Goal: Task Accomplishment & Management: Manage account settings

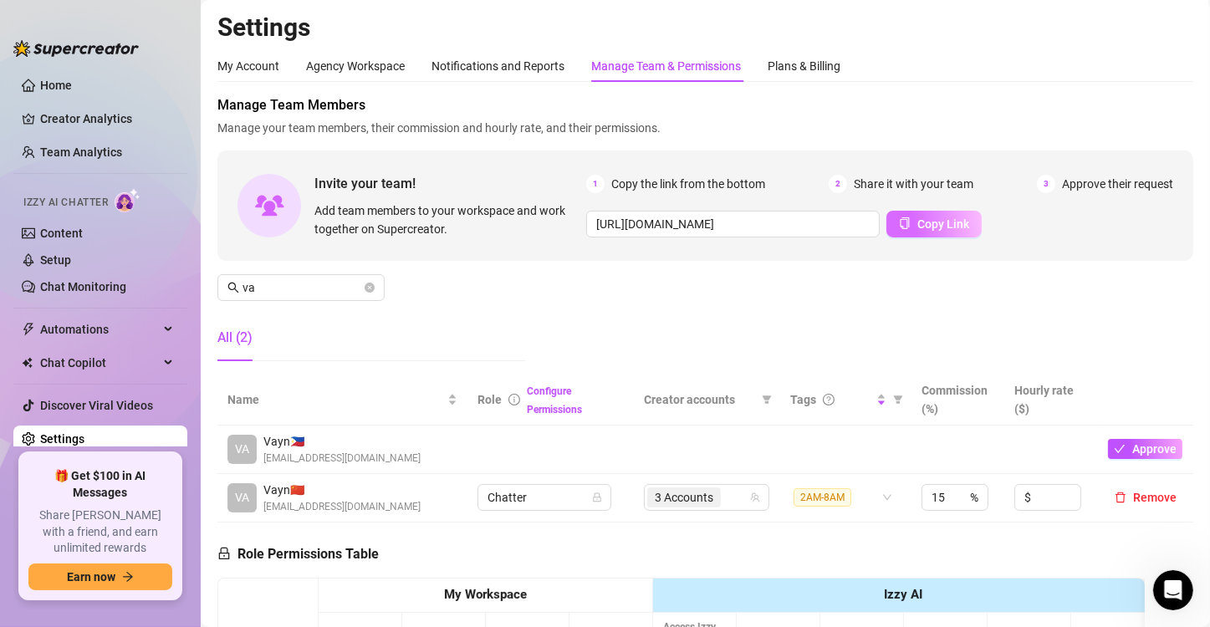
click at [942, 221] on span "Copy Link" at bounding box center [943, 223] width 52 height 13
click at [518, 47] on div "Settings My Account Agency Workspace Notifications and Reports Manage Team & Pe…" at bounding box center [704, 514] width 975 height 1005
click at [511, 67] on div "Notifications and Reports" at bounding box center [497, 66] width 133 height 18
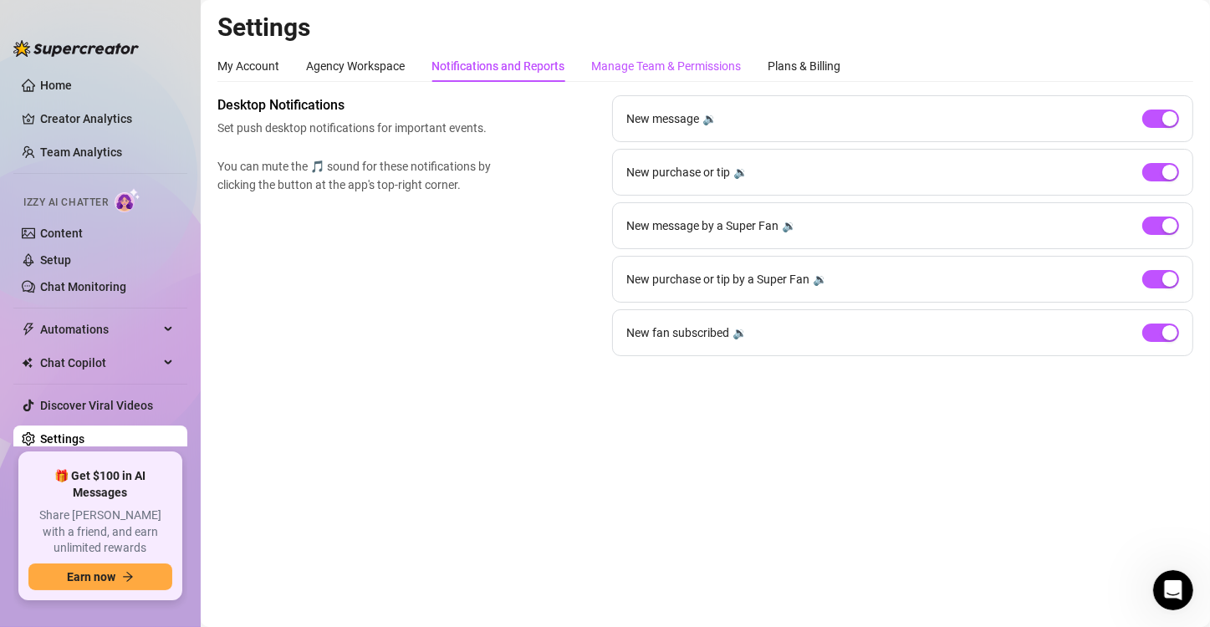
click at [665, 65] on div "Manage Team & Permissions" at bounding box center [666, 66] width 150 height 18
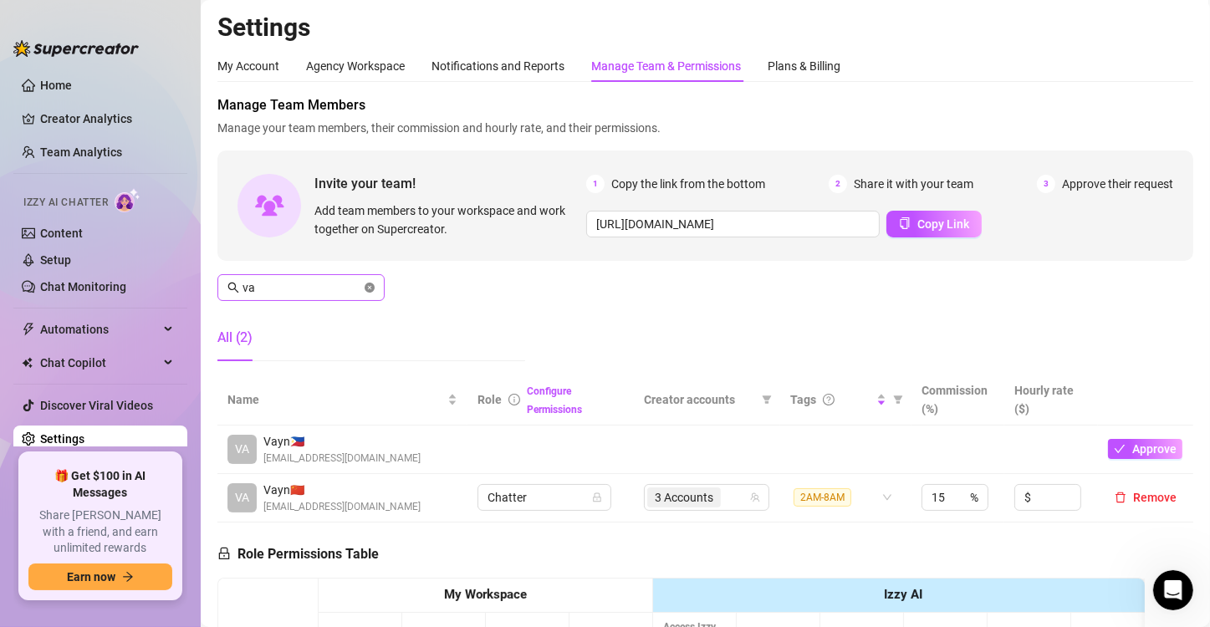
click at [371, 288] on icon "close-circle" at bounding box center [369, 288] width 10 height 10
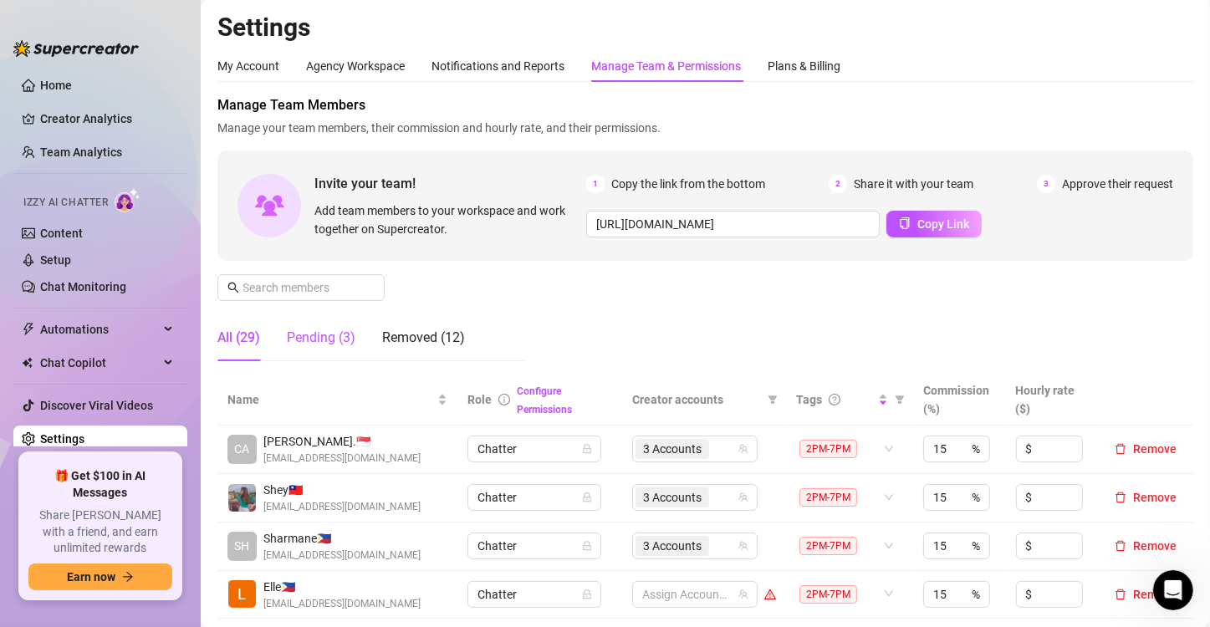
click at [323, 328] on div "Pending (3)" at bounding box center [321, 338] width 69 height 20
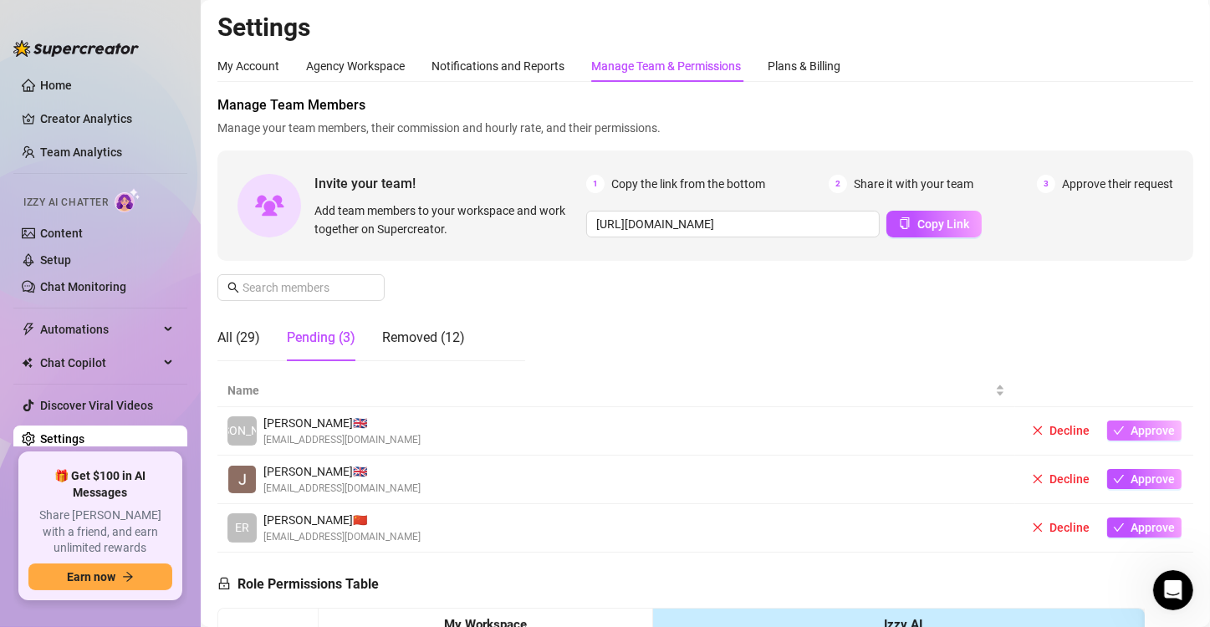
click at [1116, 431] on button "Approve" at bounding box center [1144, 430] width 74 height 20
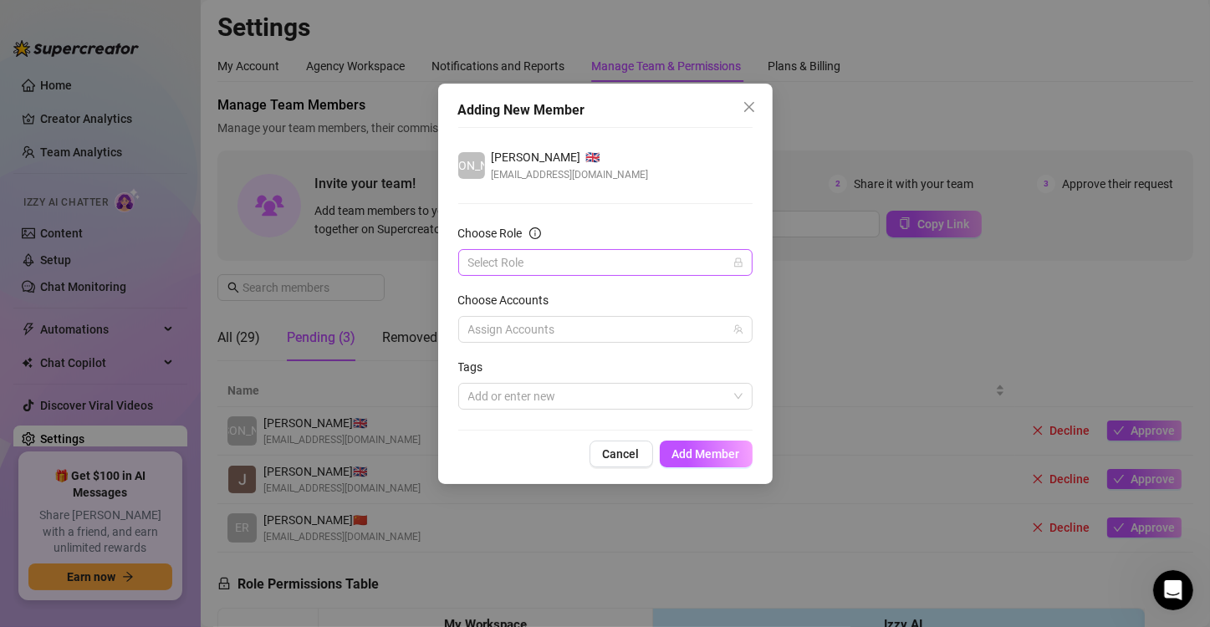
click at [561, 263] on input "Choose Role" at bounding box center [597, 262] width 259 height 25
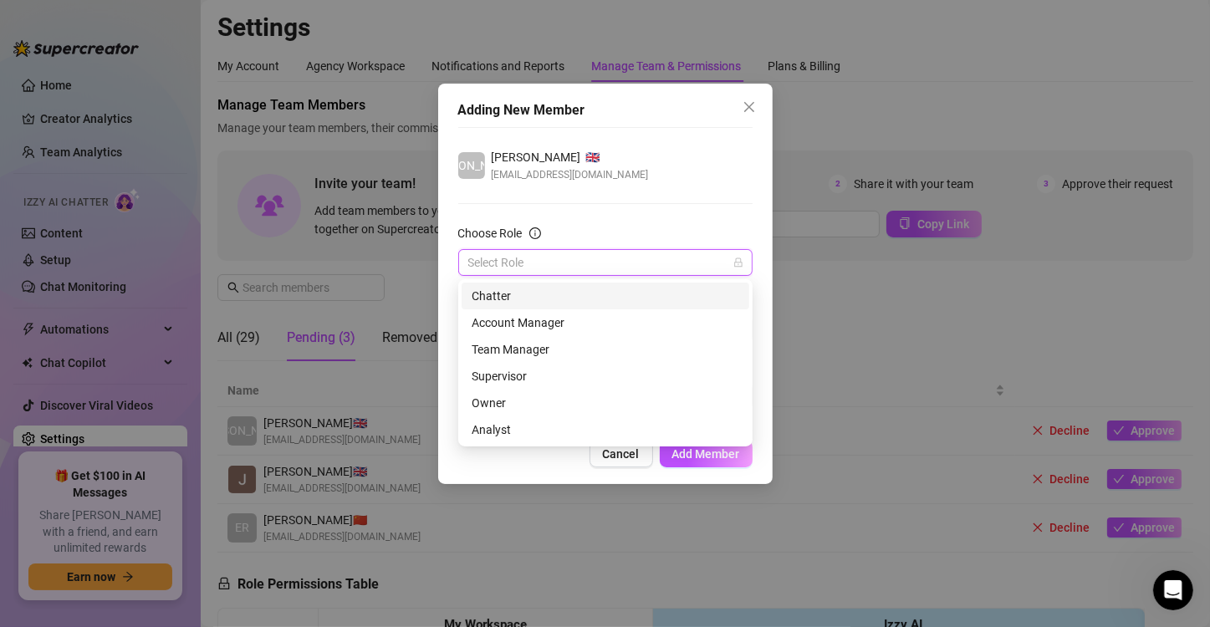
click at [525, 295] on div "Chatter" at bounding box center [604, 296] width 267 height 18
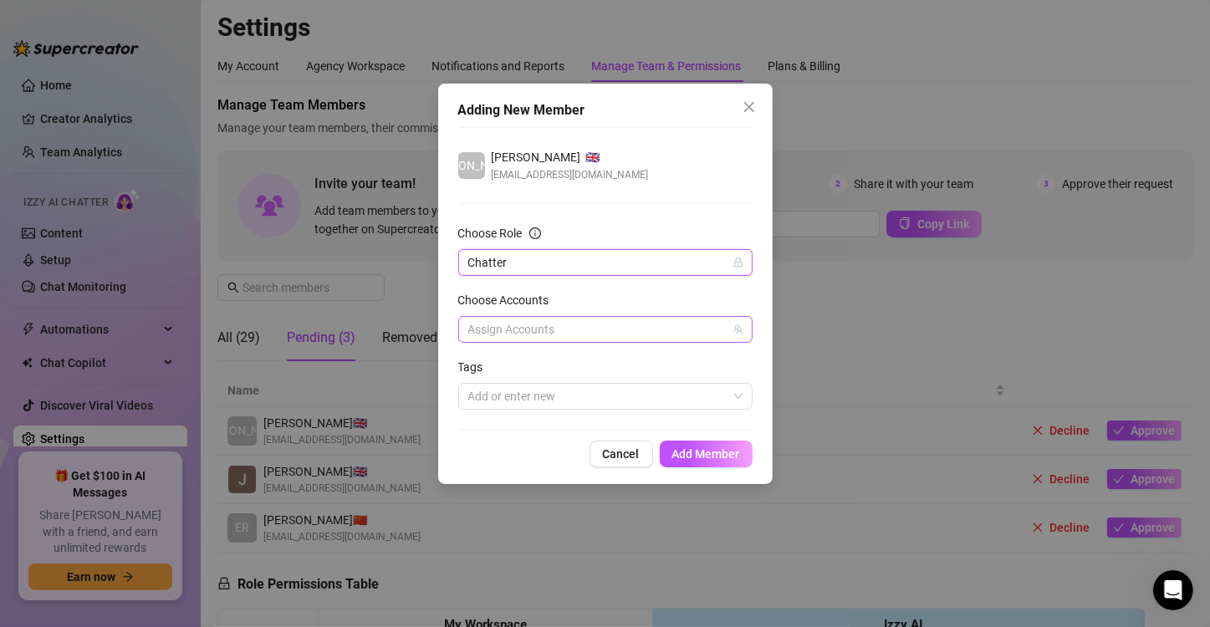
click at [565, 324] on div at bounding box center [596, 329] width 270 height 23
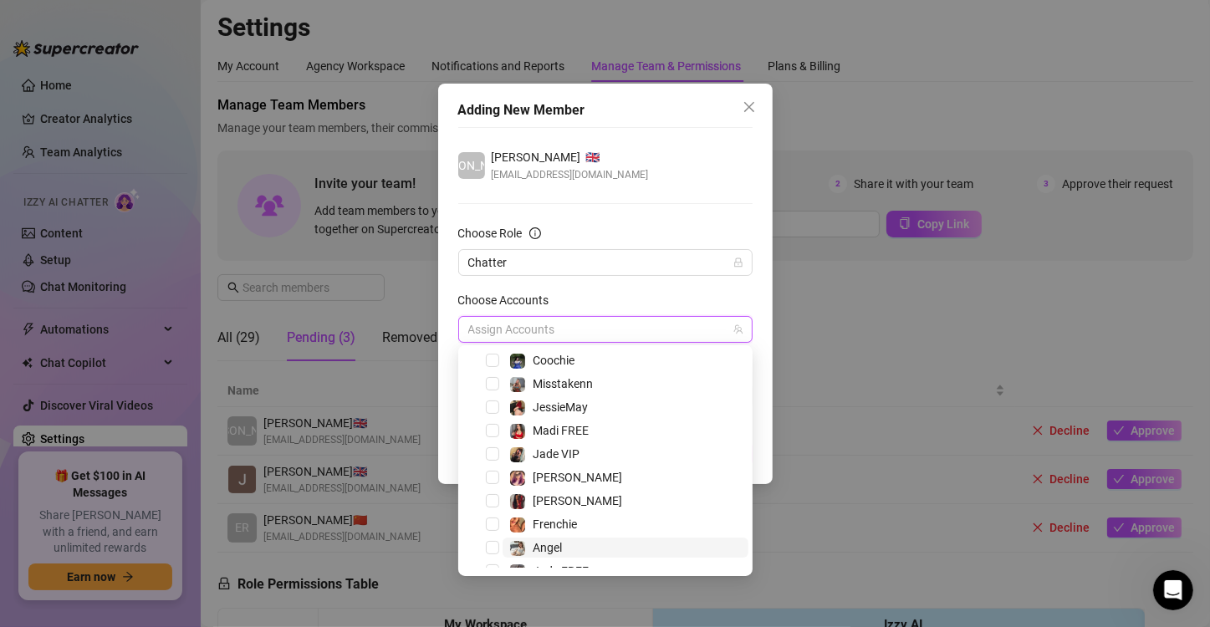
scroll to position [207, 0]
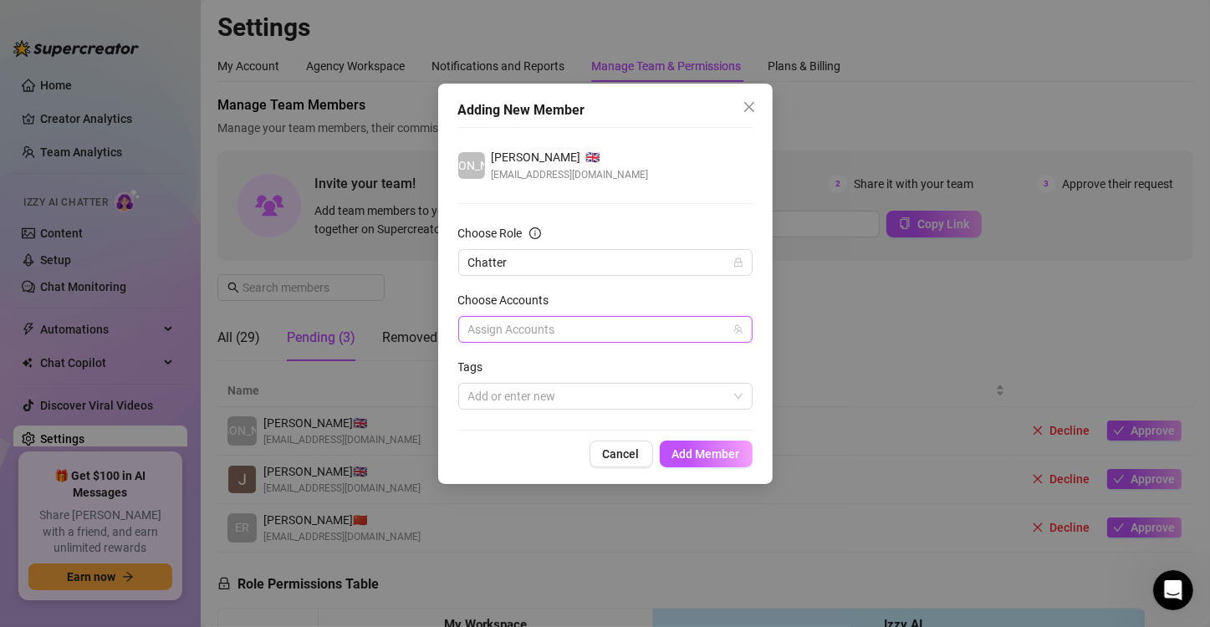
click at [562, 323] on div at bounding box center [596, 329] width 270 height 23
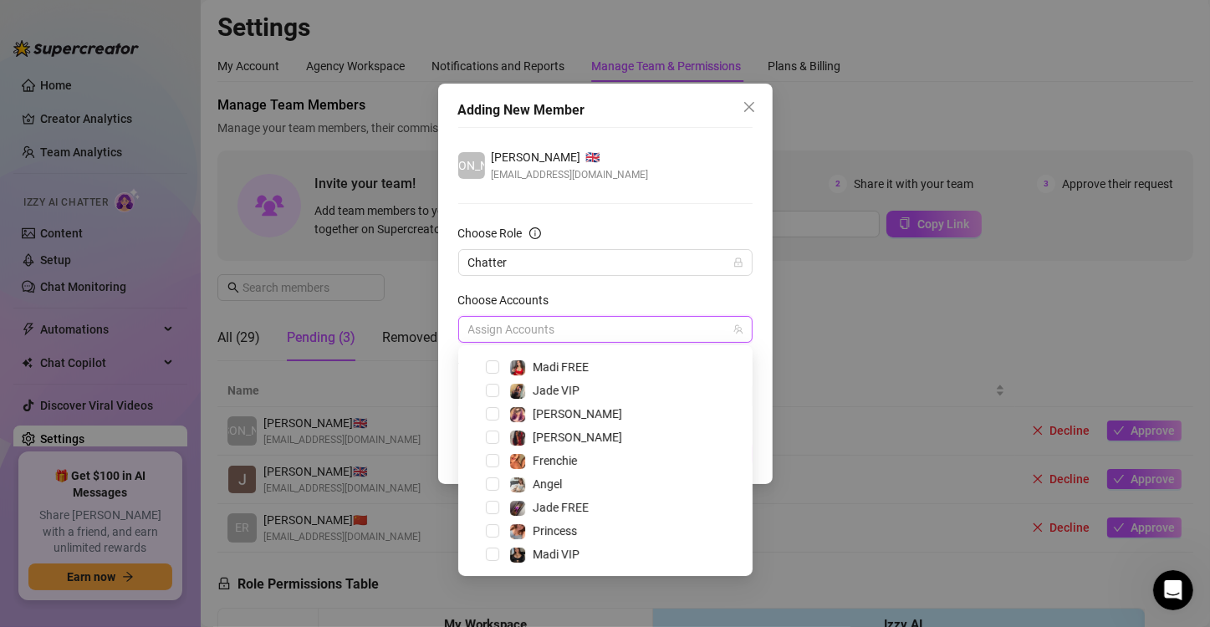
scroll to position [23, 0]
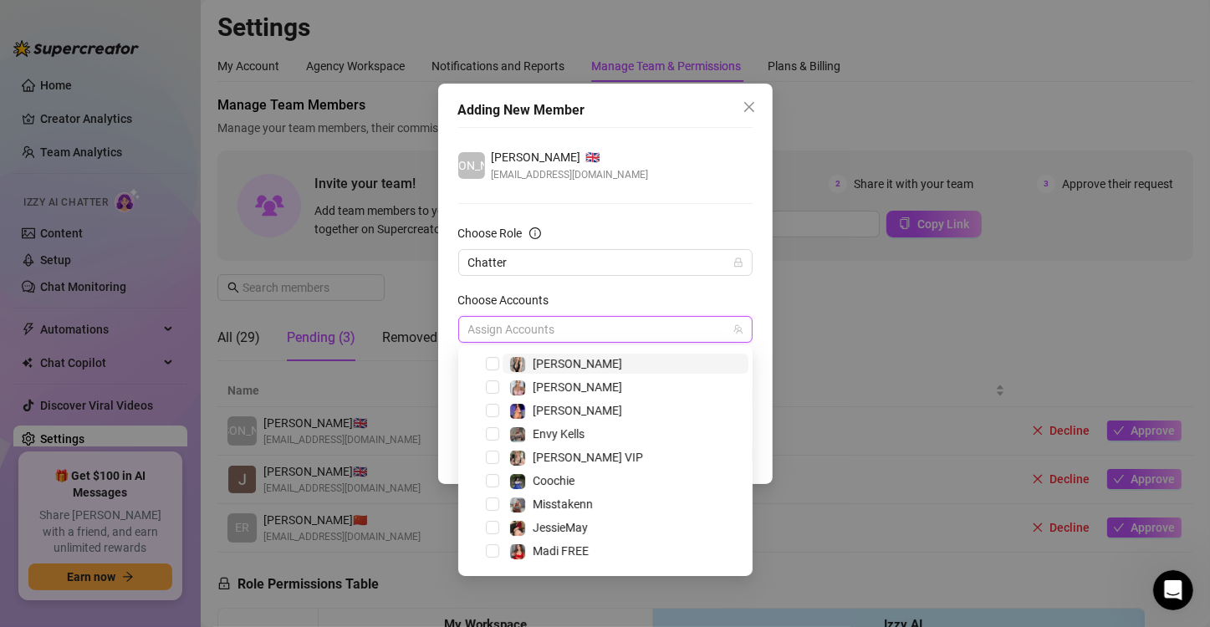
click at [573, 328] on div at bounding box center [596, 329] width 270 height 23
click at [644, 294] on div "Choose Accounts" at bounding box center [605, 303] width 294 height 25
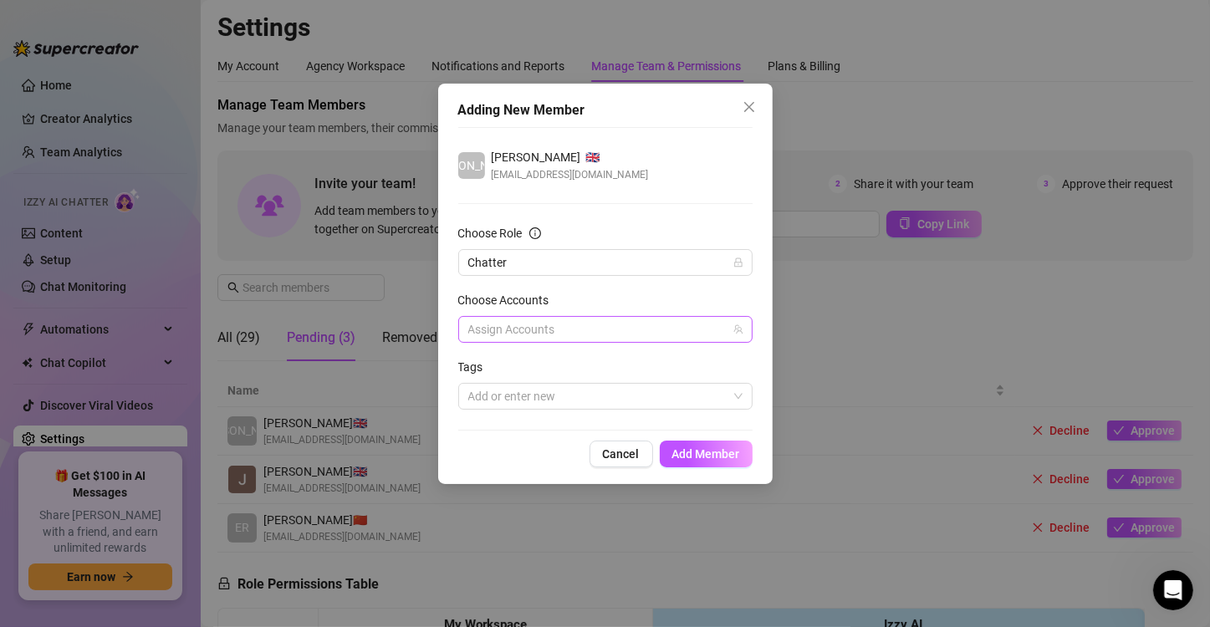
click at [564, 321] on div at bounding box center [596, 329] width 270 height 23
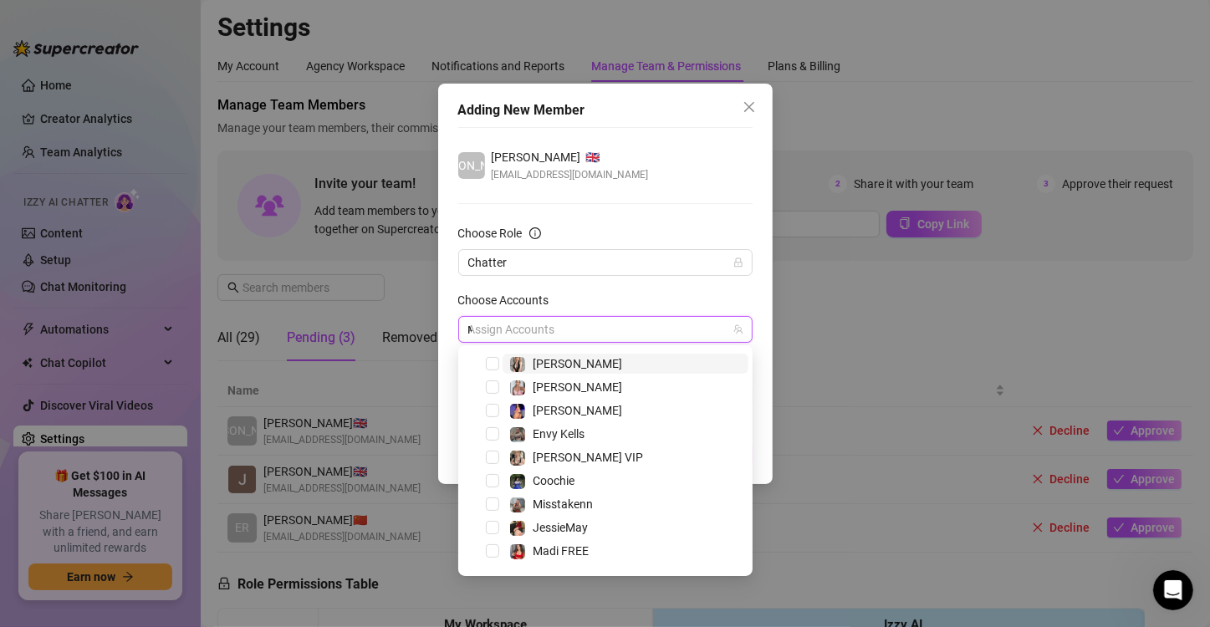
scroll to position [0, 0]
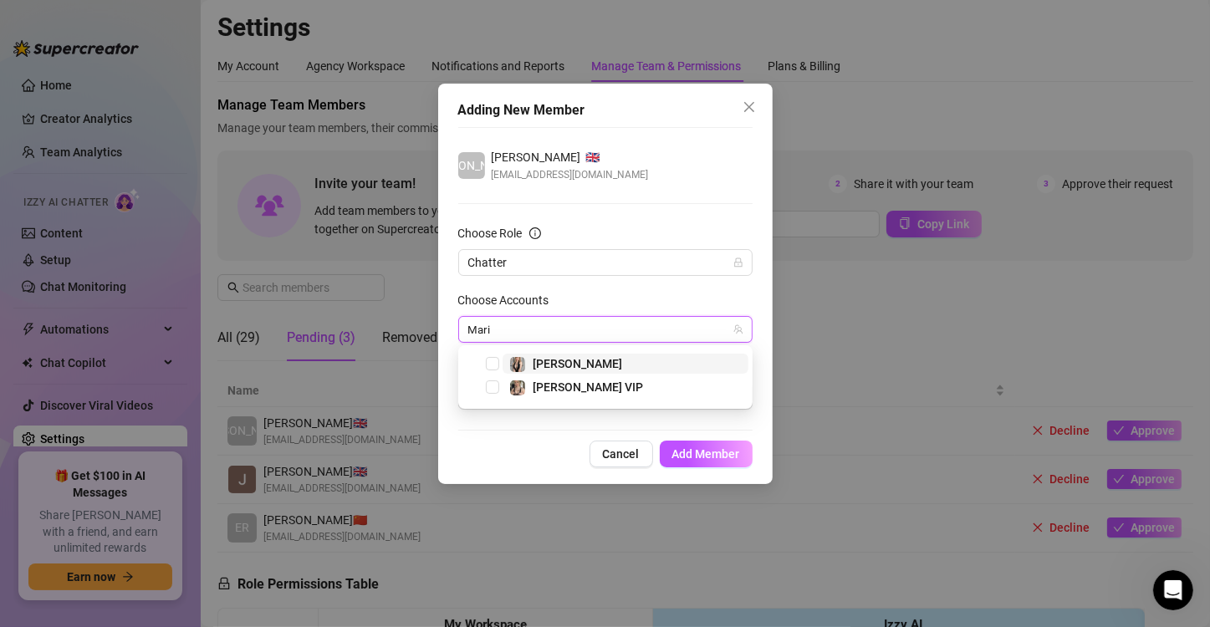
type input "[PERSON_NAME]"
click at [487, 360] on span "Select tree node" at bounding box center [492, 363] width 13 height 13
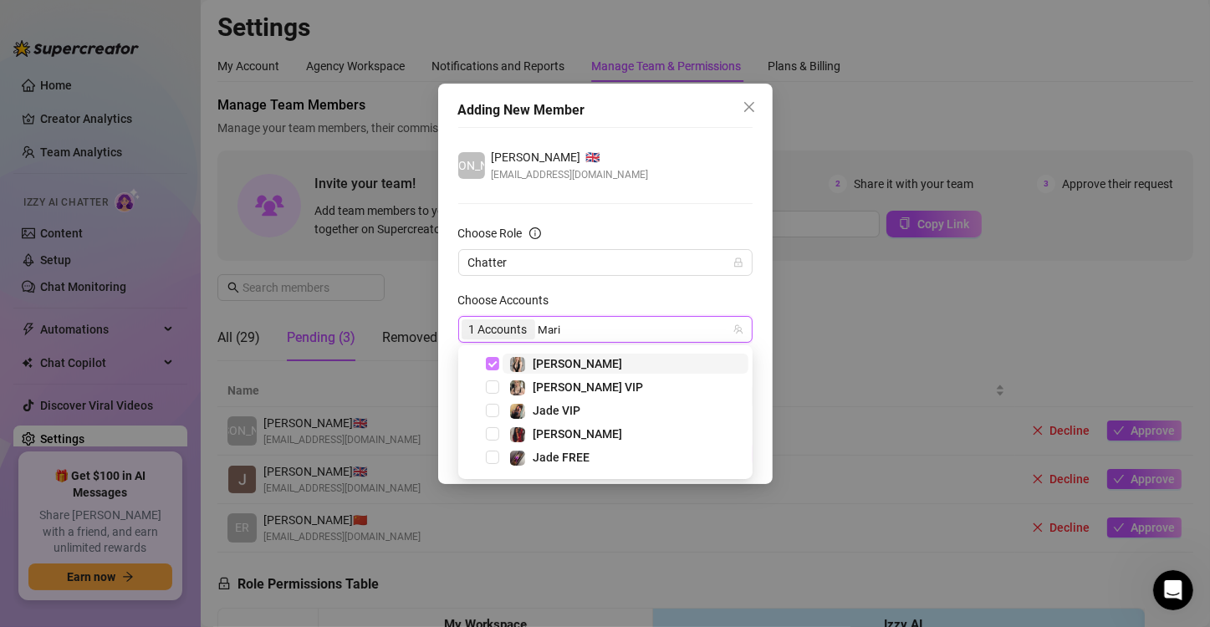
type input "[PERSON_NAME]"
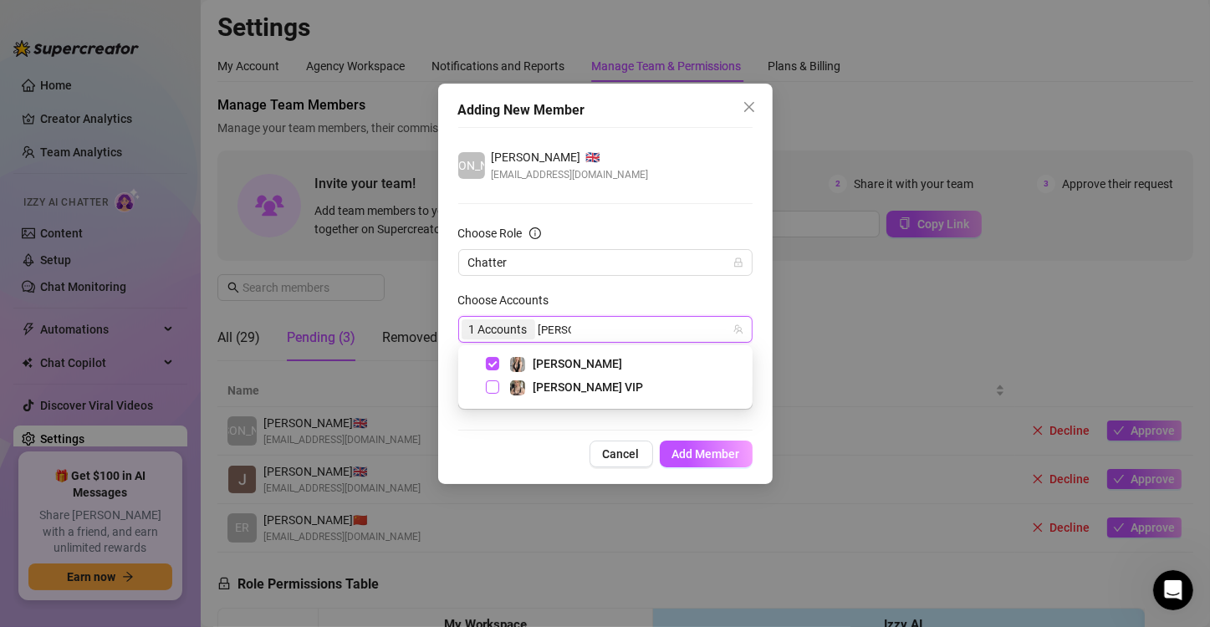
click at [490, 381] on span "Select tree node" at bounding box center [492, 386] width 13 height 13
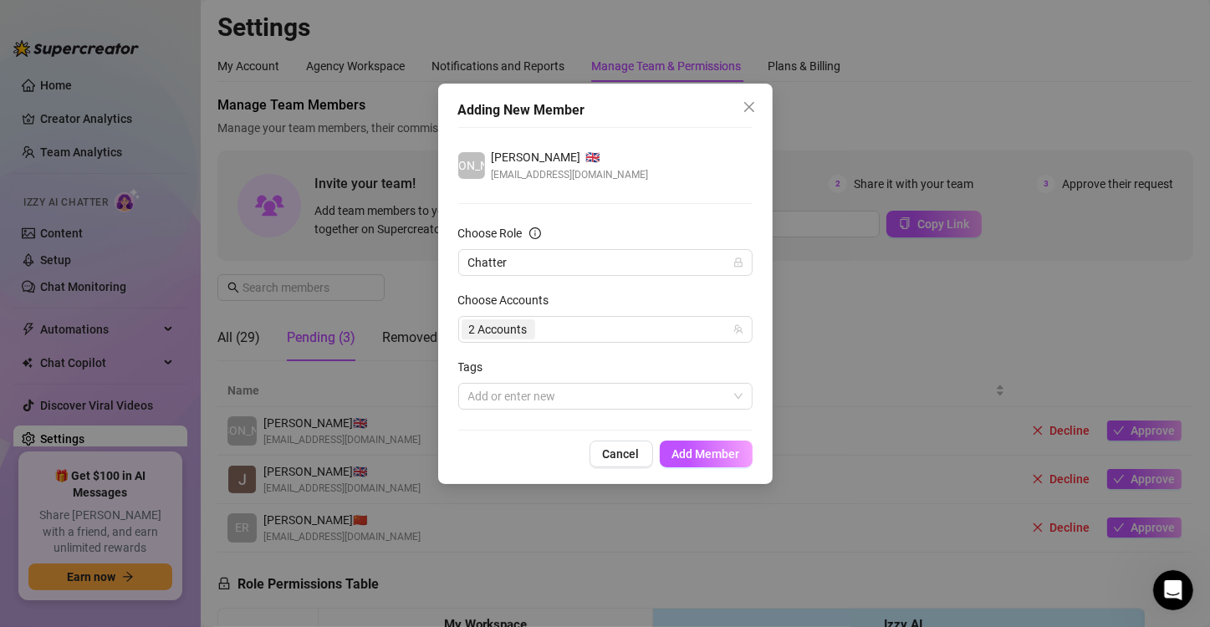
click at [604, 291] on div "Choose Accounts" at bounding box center [605, 303] width 294 height 25
click at [711, 454] on span "Add Member" at bounding box center [706, 453] width 68 height 13
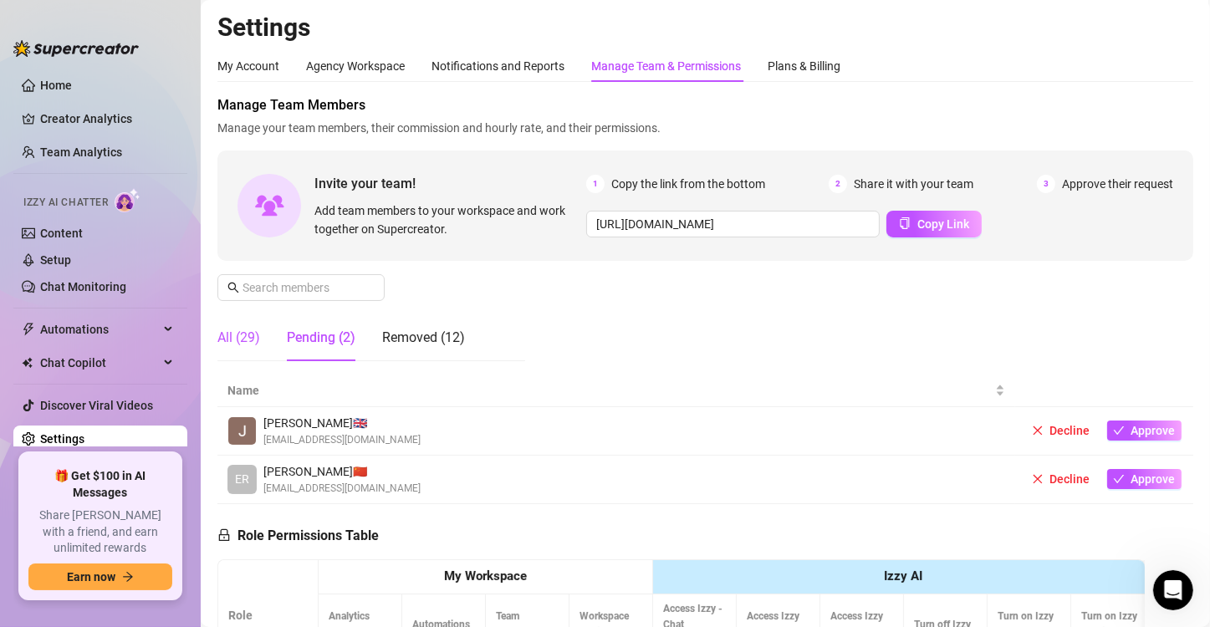
click at [245, 330] on div "All (29)" at bounding box center [238, 338] width 43 height 20
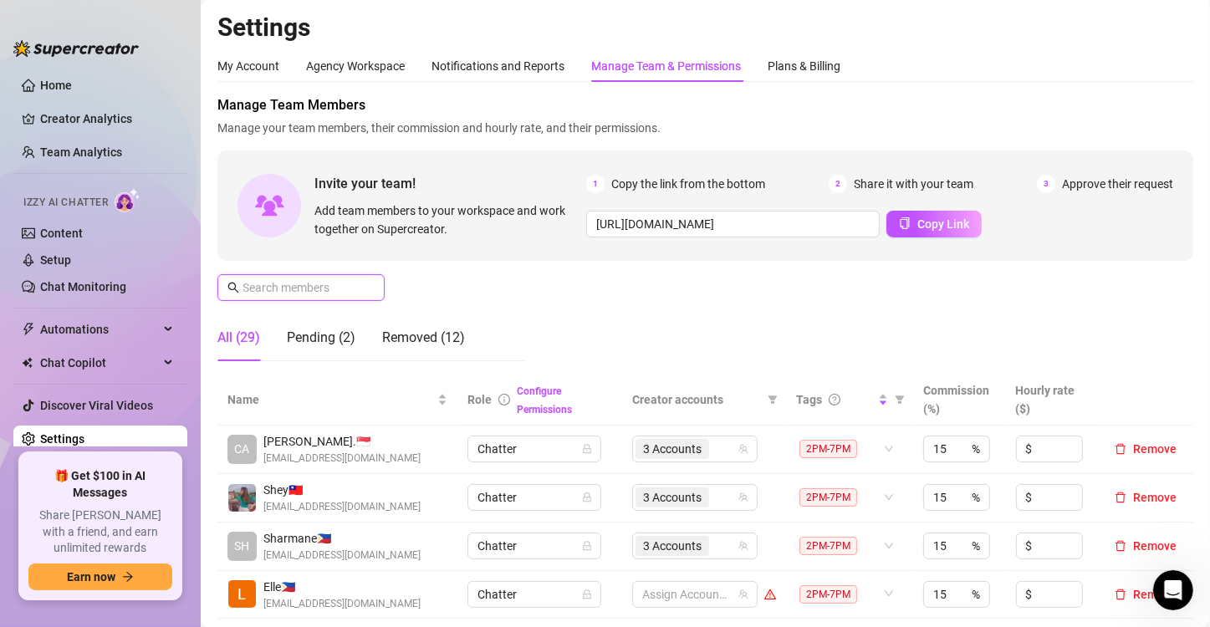
click at [307, 289] on input "text" at bounding box center [301, 287] width 119 height 18
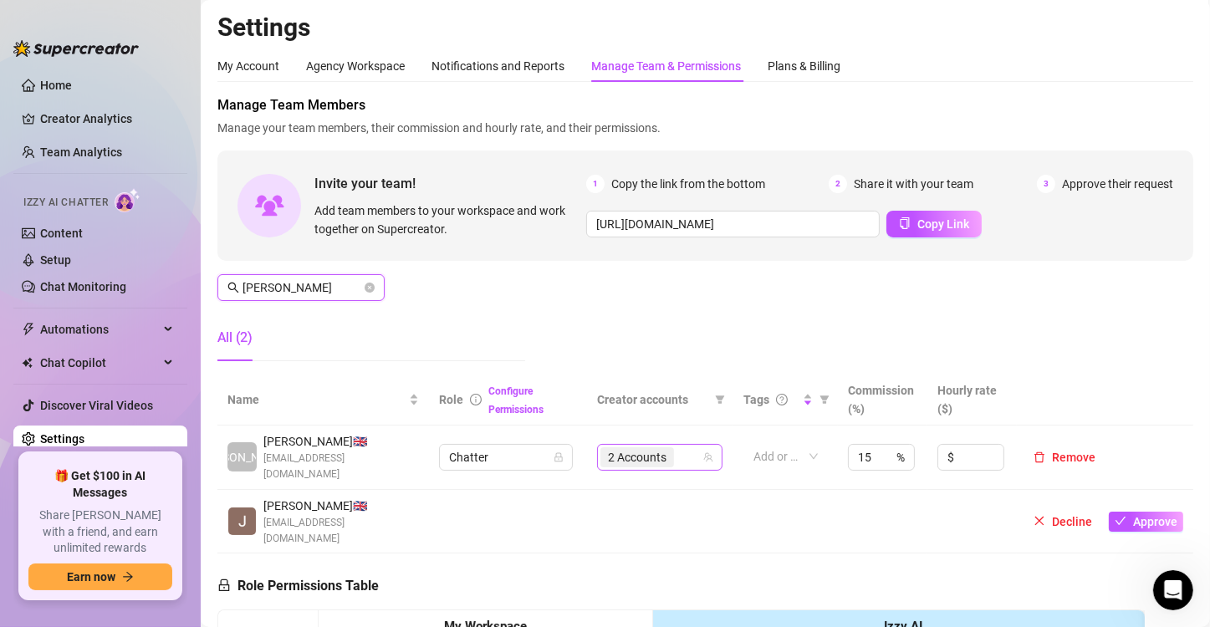
click at [679, 451] on div "2 Accounts" at bounding box center [650, 457] width 101 height 23
type input "[PERSON_NAME]"
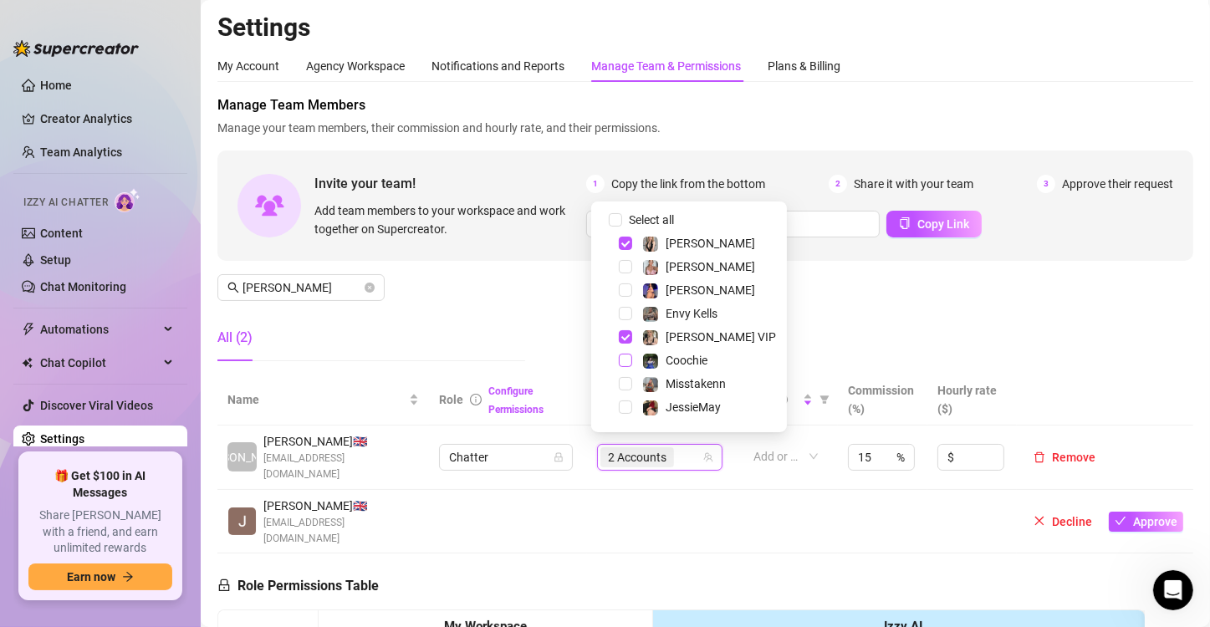
click at [624, 359] on span "Select tree node" at bounding box center [625, 360] width 13 height 13
click at [695, 490] on td at bounding box center [659, 522] width 145 height 64
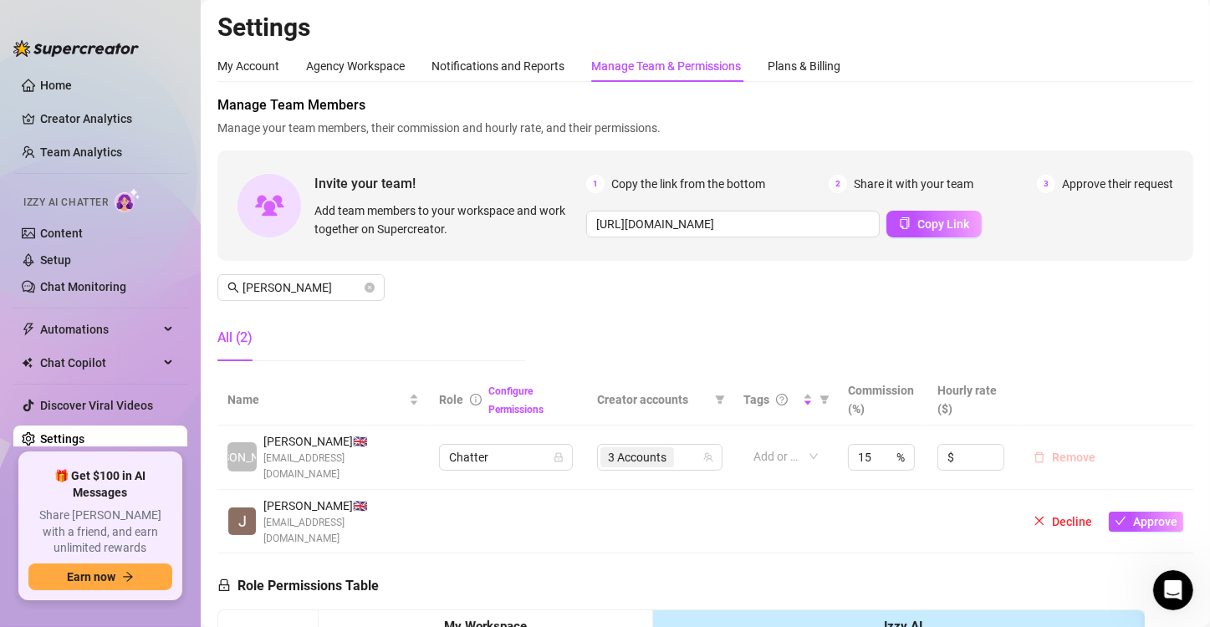
click at [1071, 451] on span "Remove" at bounding box center [1073, 457] width 43 height 13
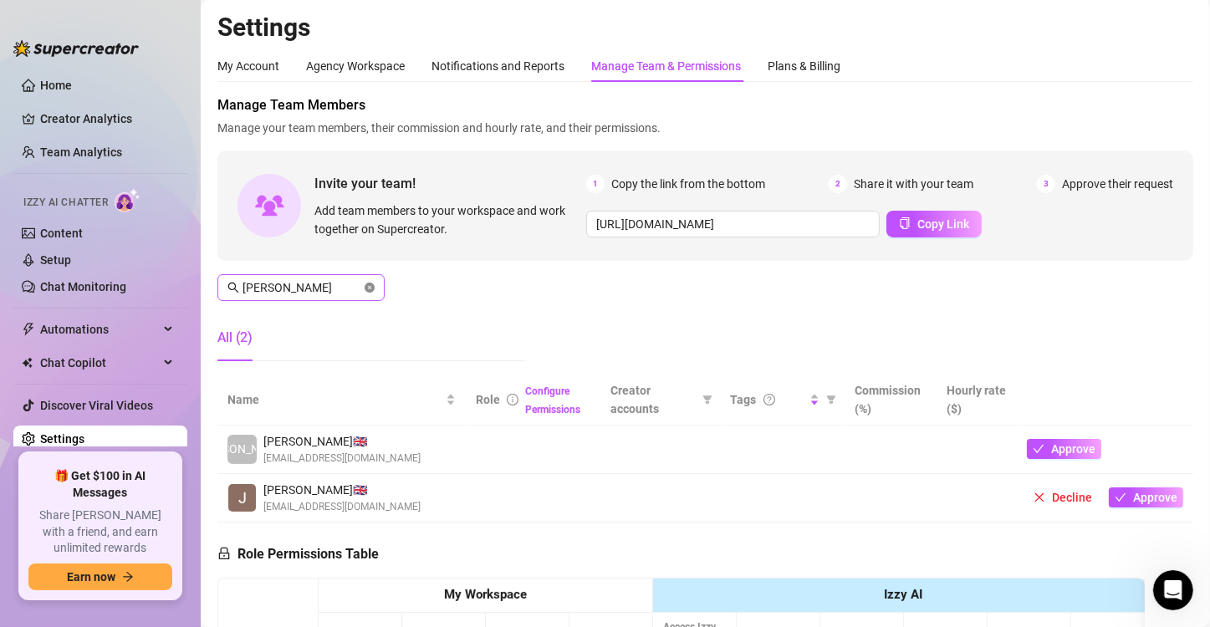
click at [367, 283] on icon "close-circle" at bounding box center [369, 288] width 10 height 10
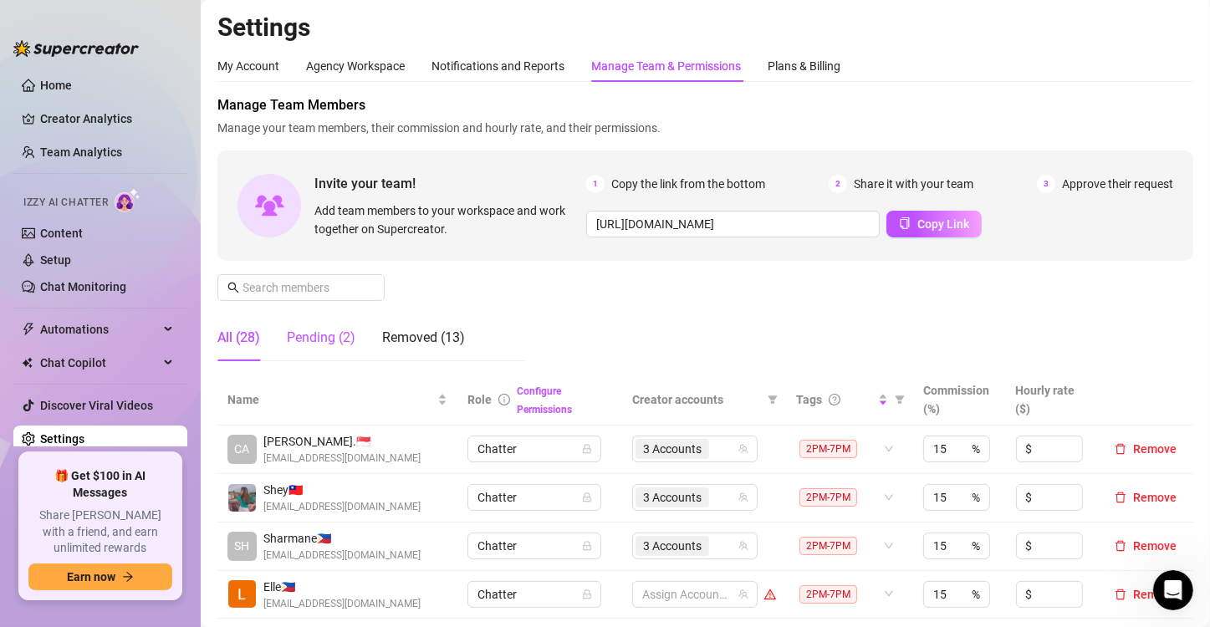
click at [340, 338] on div "Pending (2)" at bounding box center [321, 338] width 69 height 20
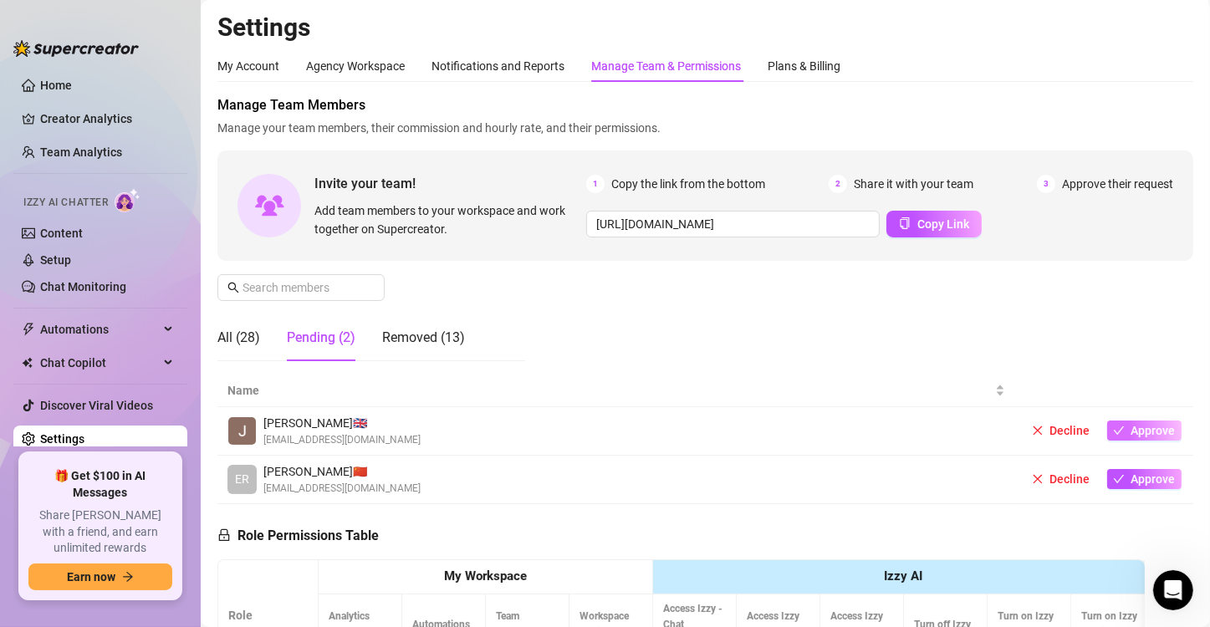
click at [1131, 427] on span "Approve" at bounding box center [1153, 430] width 44 height 13
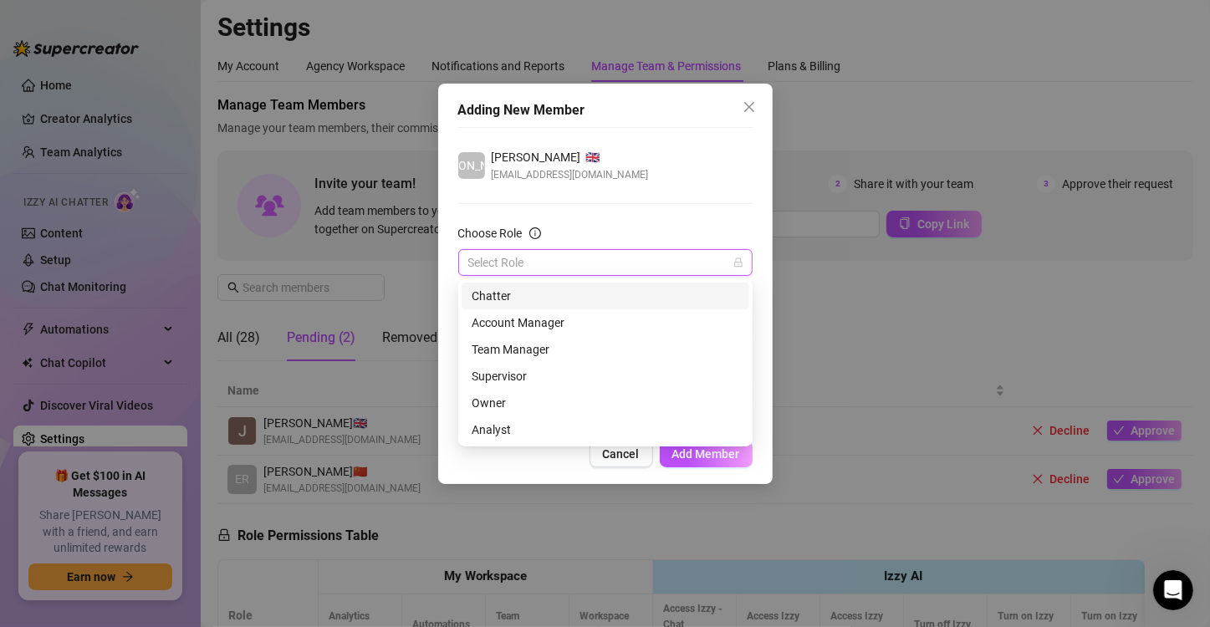
click at [579, 264] on input "Choose Role" at bounding box center [597, 262] width 259 height 25
click at [517, 296] on div "Chatter" at bounding box center [604, 296] width 267 height 18
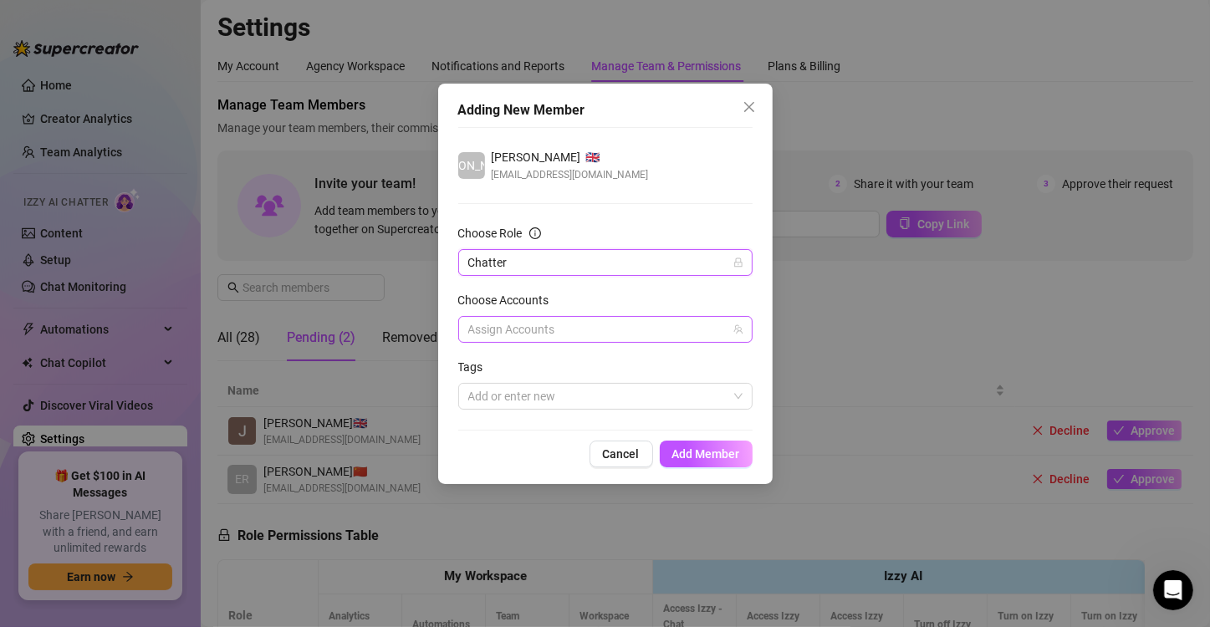
click at [532, 324] on div at bounding box center [596, 329] width 270 height 23
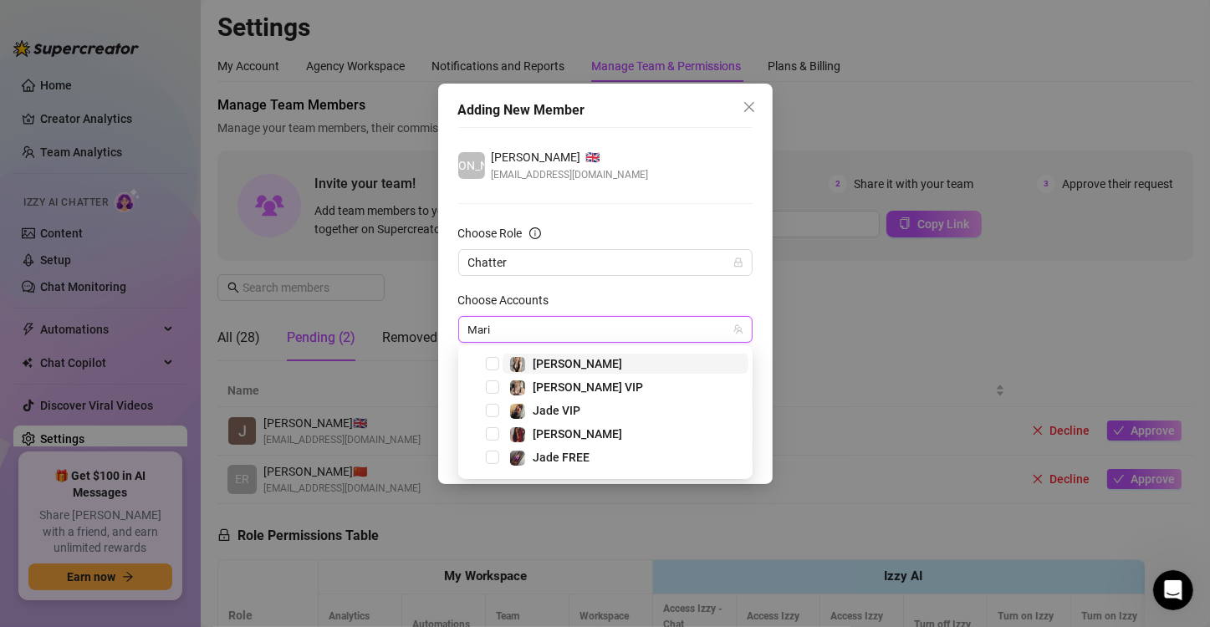
type input "[PERSON_NAME]"
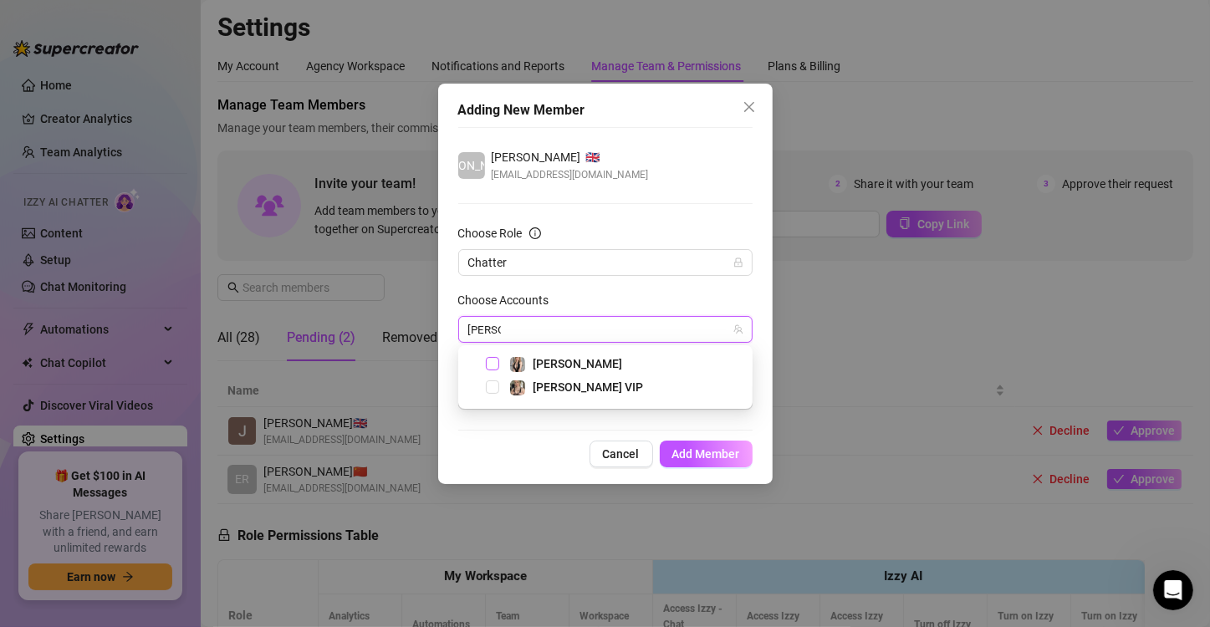
click at [494, 364] on span "Select tree node" at bounding box center [492, 363] width 13 height 13
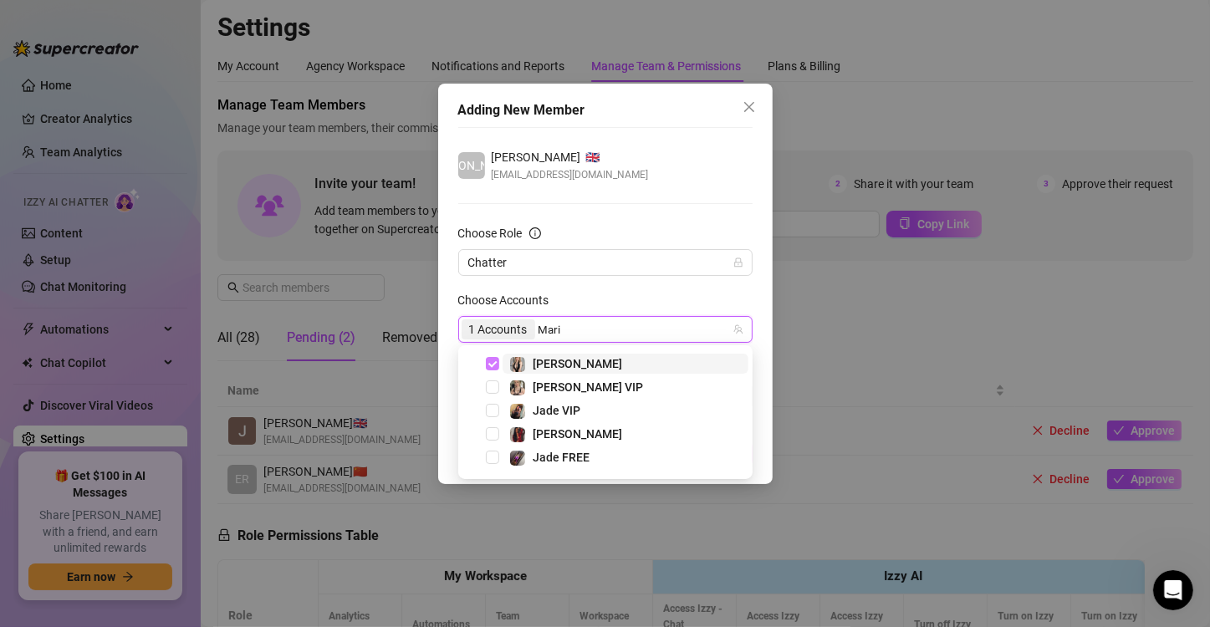
type input "[PERSON_NAME]"
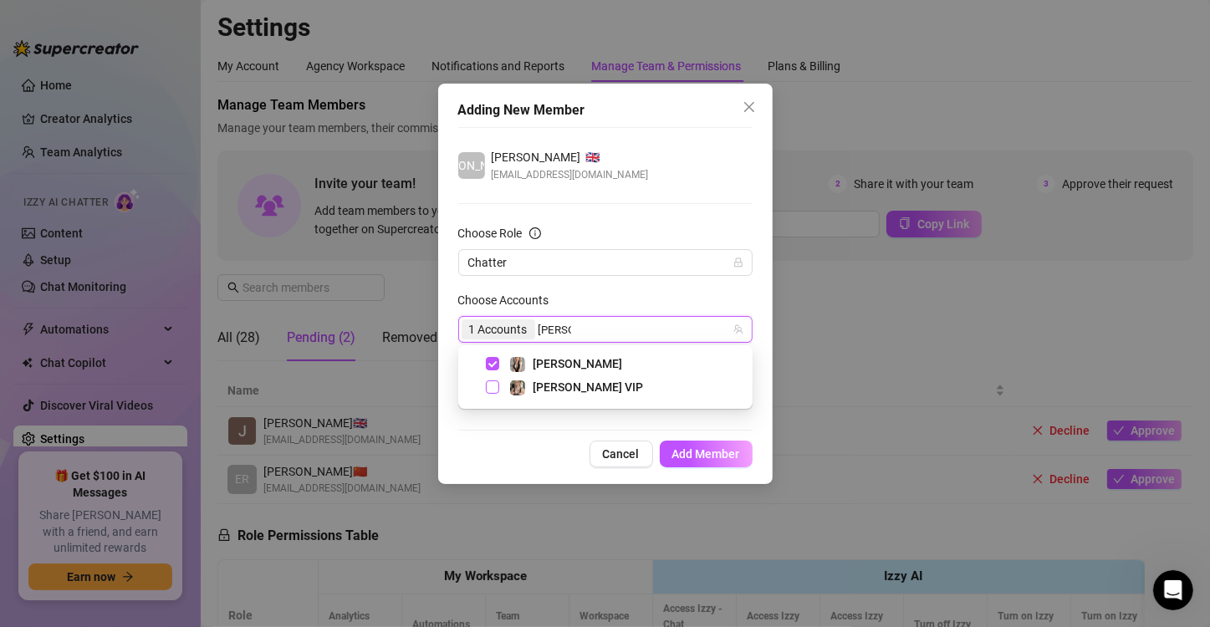
click at [491, 382] on span "Select tree node" at bounding box center [492, 386] width 13 height 13
type input "coo"
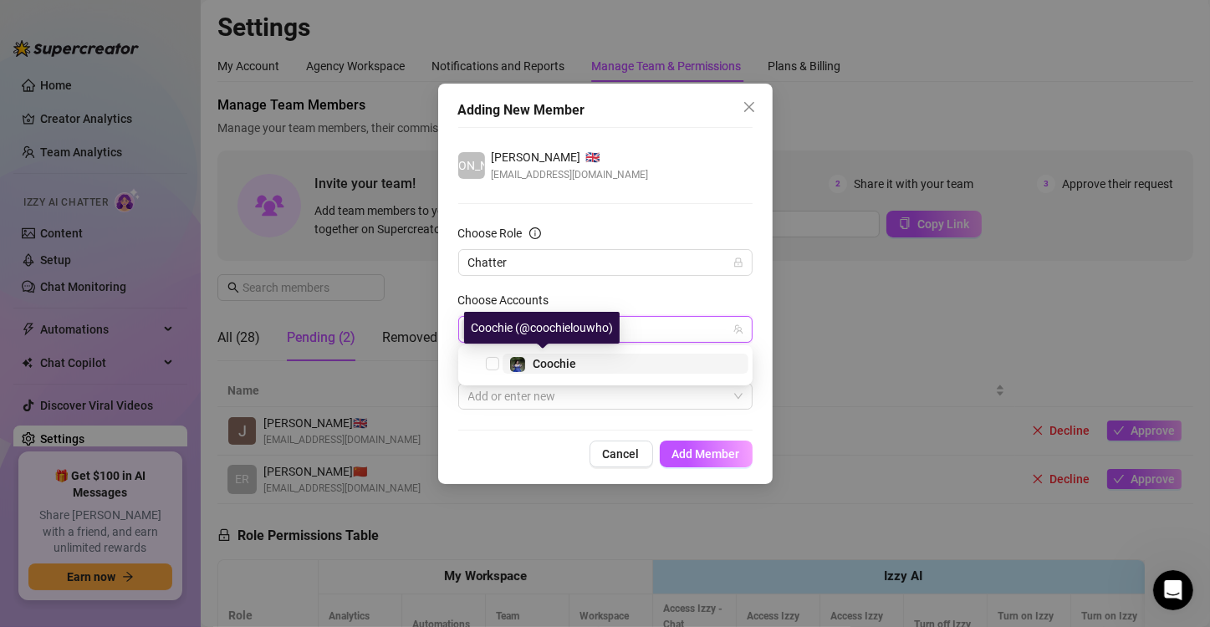
click at [561, 372] on div "Coochie" at bounding box center [553, 364] width 43 height 20
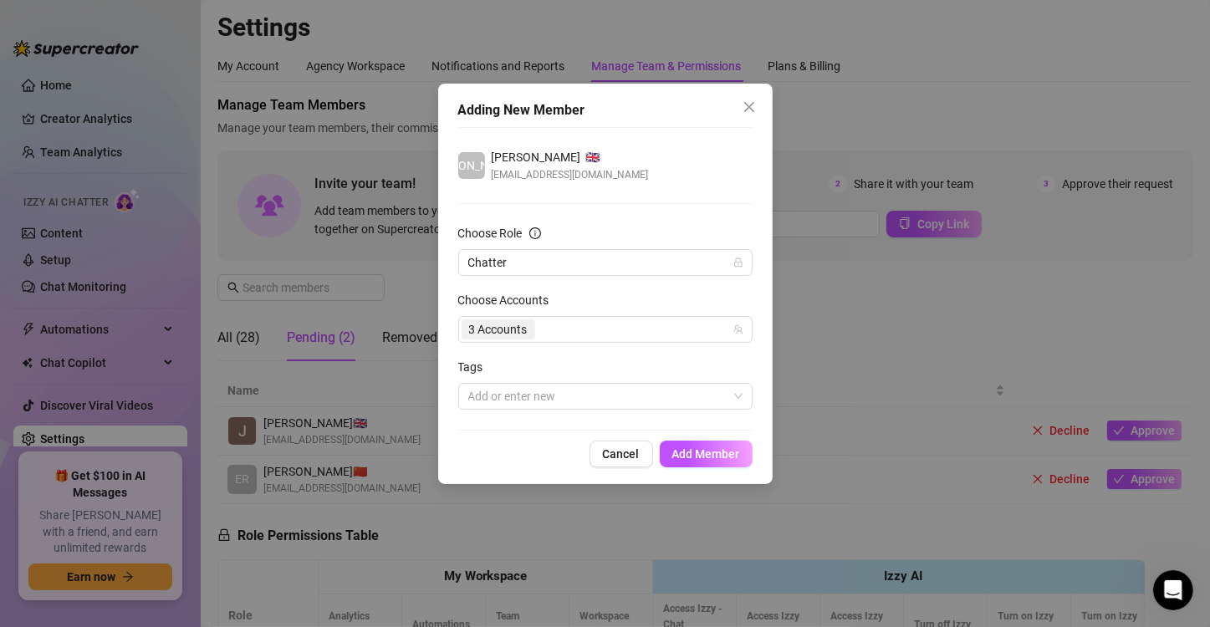
click at [585, 293] on div "Choose Accounts" at bounding box center [605, 303] width 294 height 25
click at [721, 451] on span "Add Member" at bounding box center [706, 453] width 68 height 13
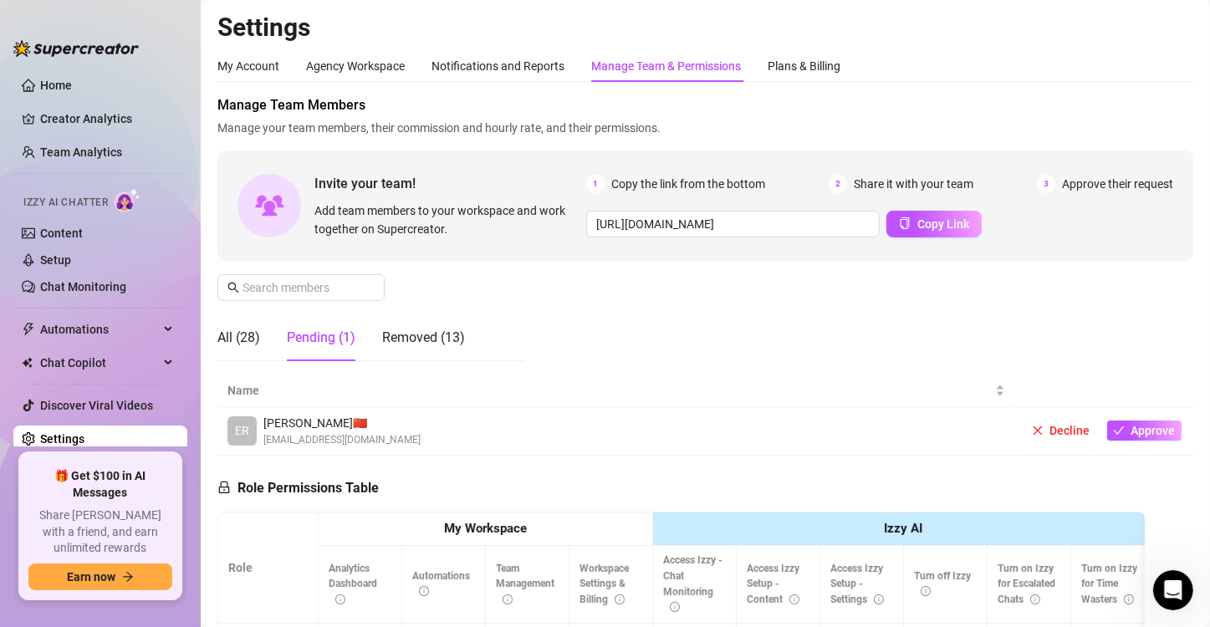
click at [494, 286] on div "Manage Team Members Manage your team members, their commission and hourly rate,…" at bounding box center [704, 234] width 975 height 279
click at [334, 331] on div "Pending (1)" at bounding box center [321, 338] width 69 height 20
click at [233, 331] on div "All (28)" at bounding box center [238, 338] width 43 height 20
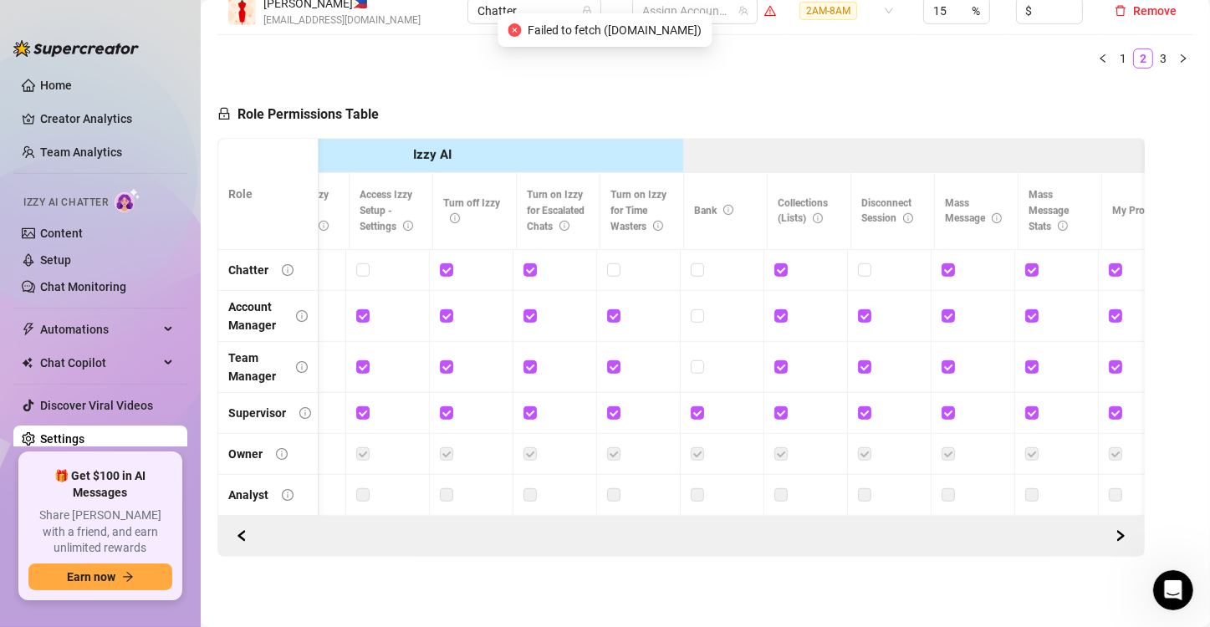
scroll to position [0, 474]
click at [530, 263] on input "checkbox" at bounding box center [529, 269] width 12 height 12
checkbox input "false"
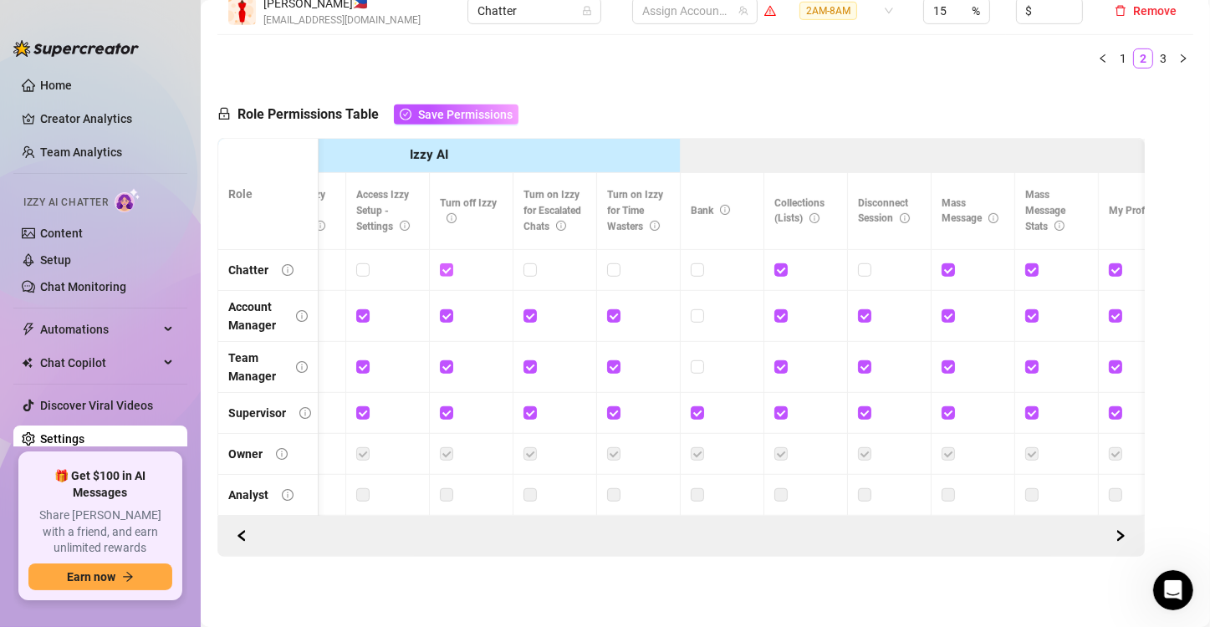
click at [448, 263] on input "checkbox" at bounding box center [446, 269] width 12 height 12
checkbox input "false"
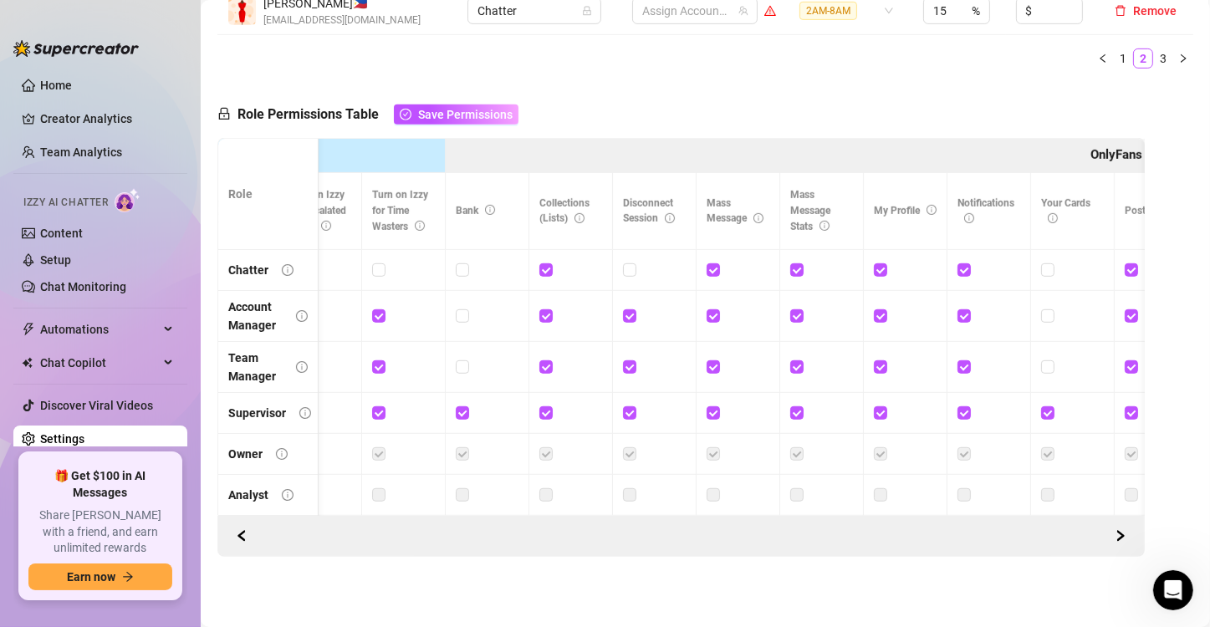
scroll to position [0, 728]
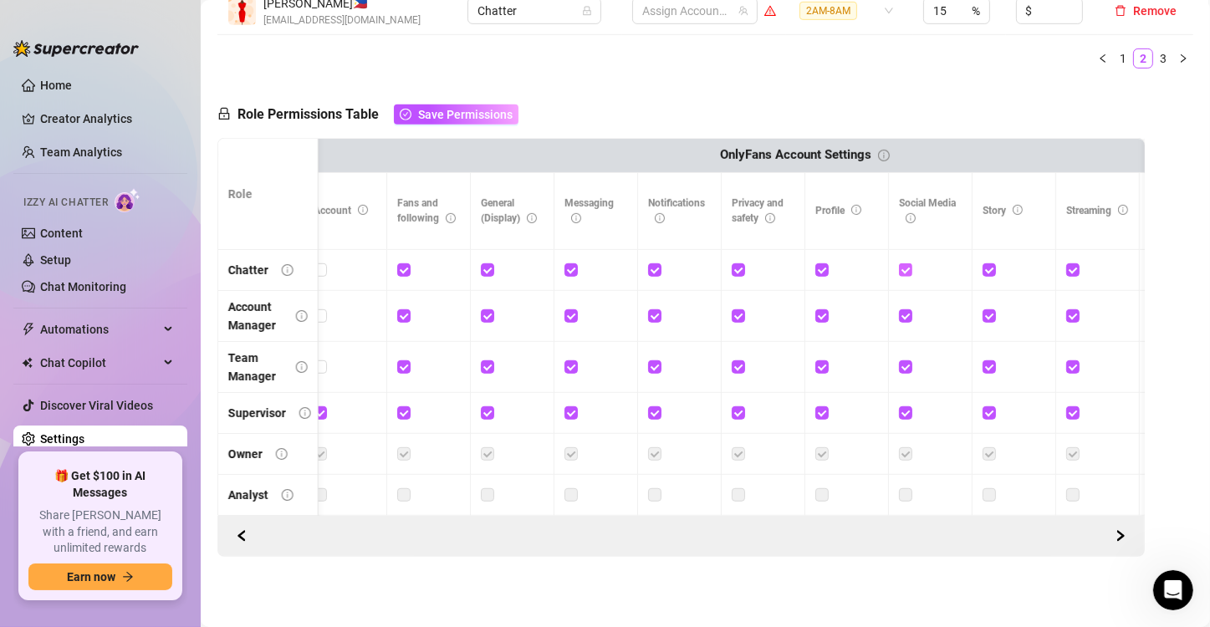
click at [906, 263] on input "checkbox" at bounding box center [905, 269] width 12 height 12
checkbox input "false"
click at [1074, 263] on input "checkbox" at bounding box center [1072, 269] width 12 height 12
click at [1071, 263] on input "checkbox" at bounding box center [1072, 269] width 12 height 12
checkbox input "true"
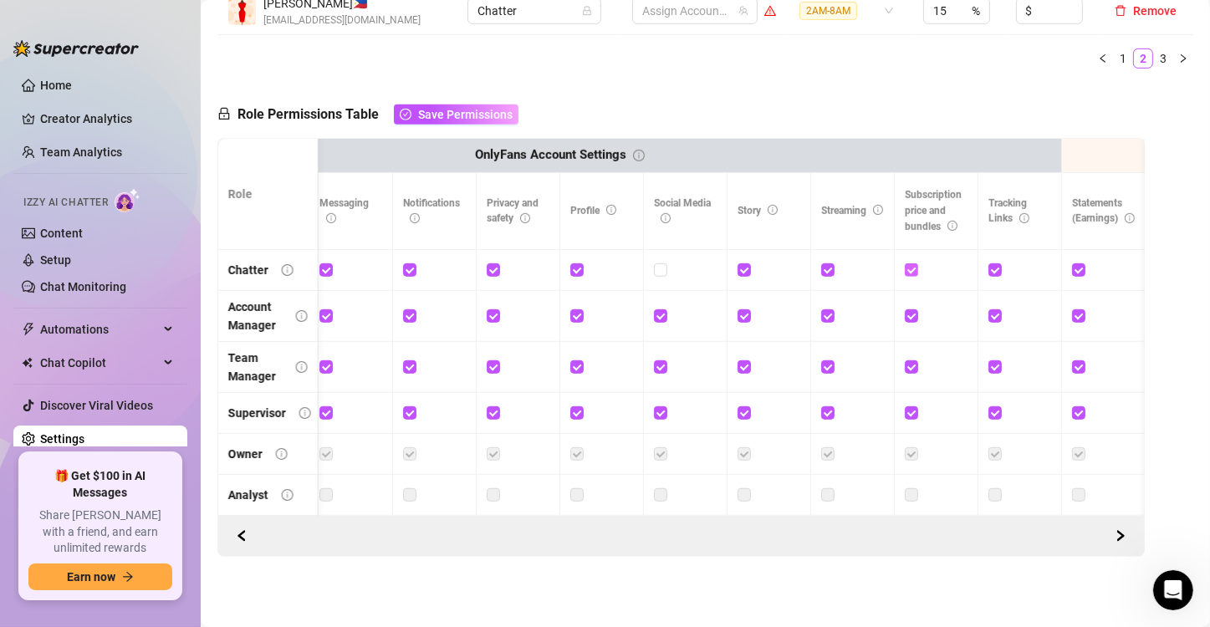
click at [909, 263] on input "checkbox" at bounding box center [910, 269] width 12 height 12
checkbox input "false"
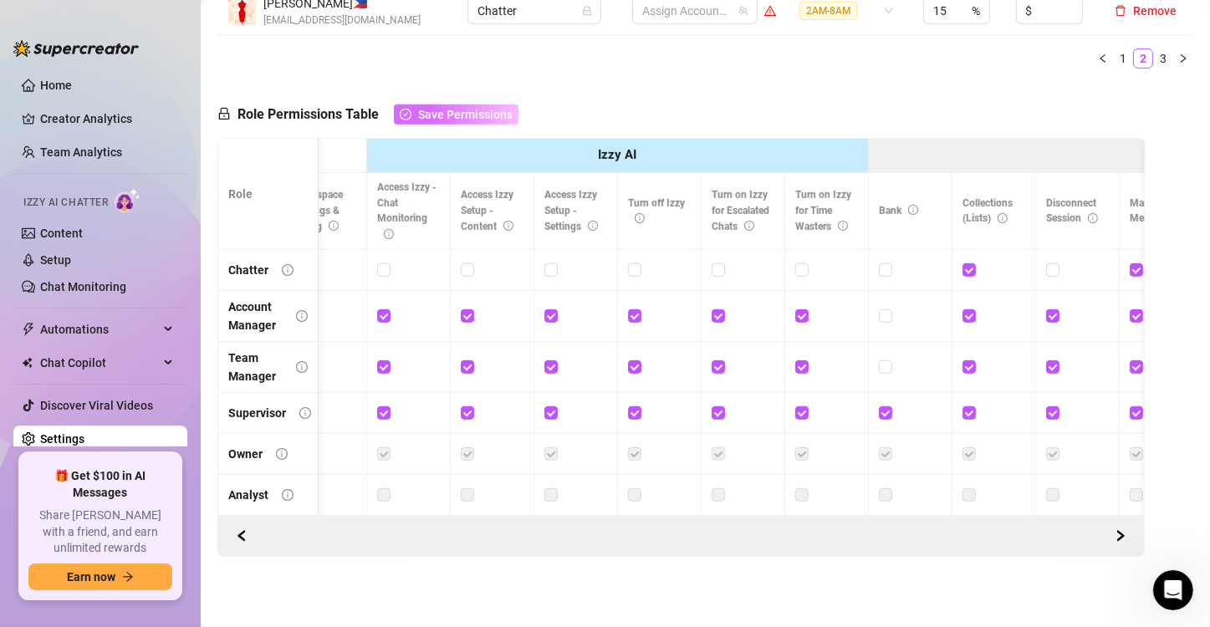
click at [446, 109] on span "Save Permissions" at bounding box center [465, 114] width 94 height 13
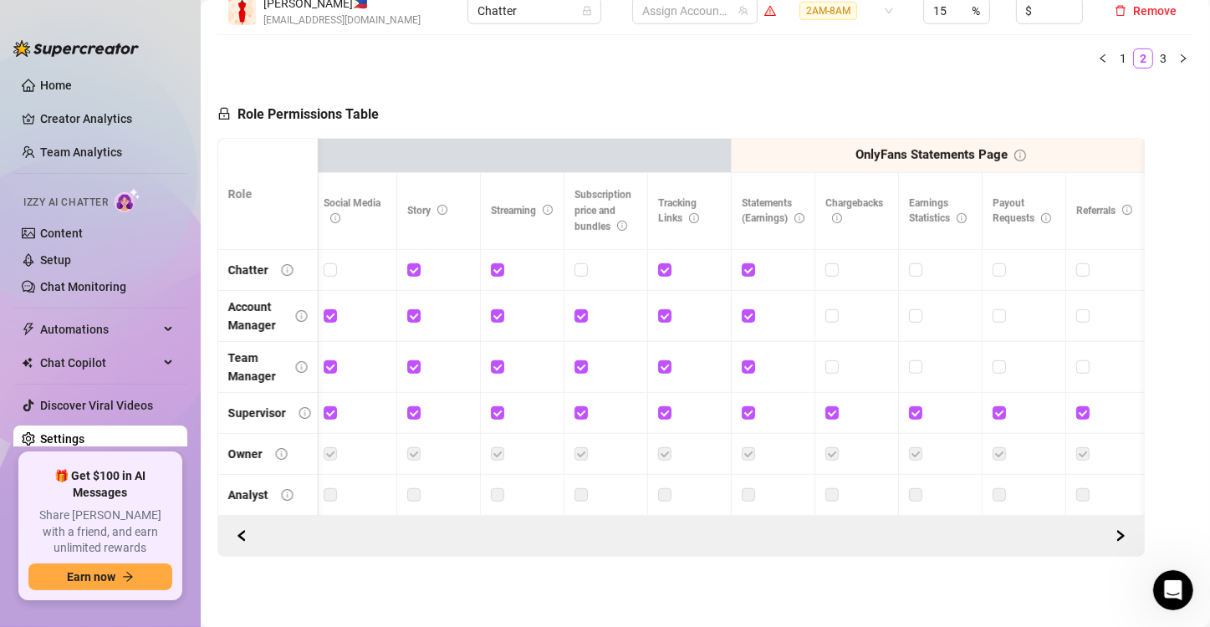
click at [435, 82] on div "Role Permissions Table Role My Workspace Izzy AI OnlyFans Side Menu OnlyFans Ch…" at bounding box center [680, 319] width 927 height 475
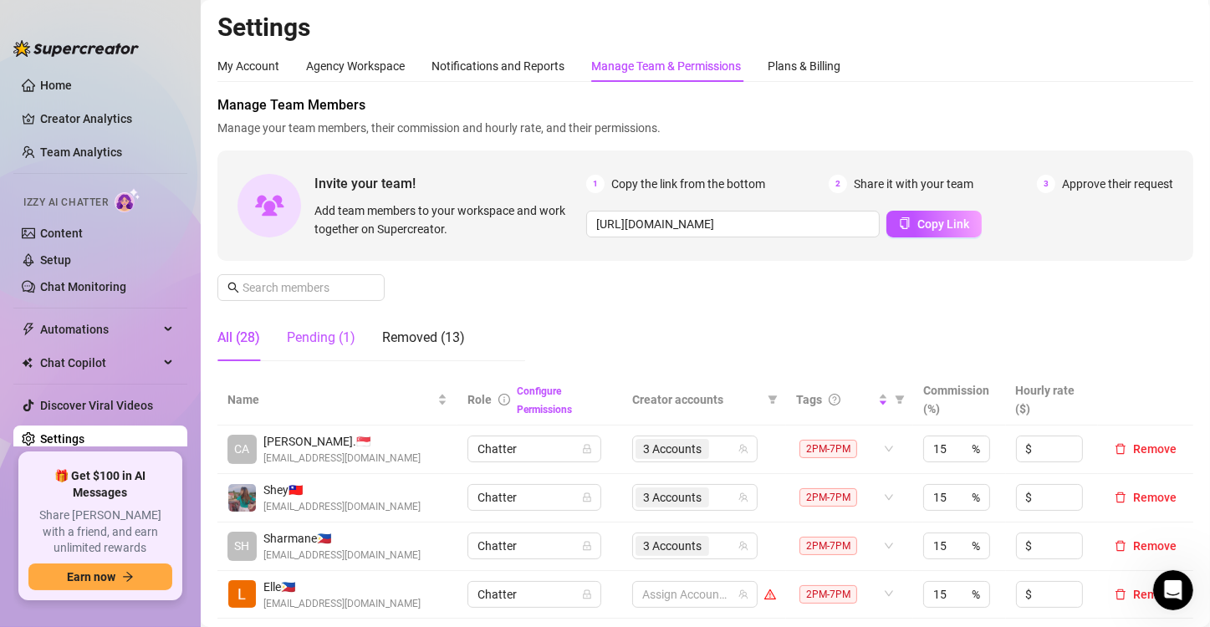
click at [332, 341] on div "Pending (1)" at bounding box center [321, 338] width 69 height 20
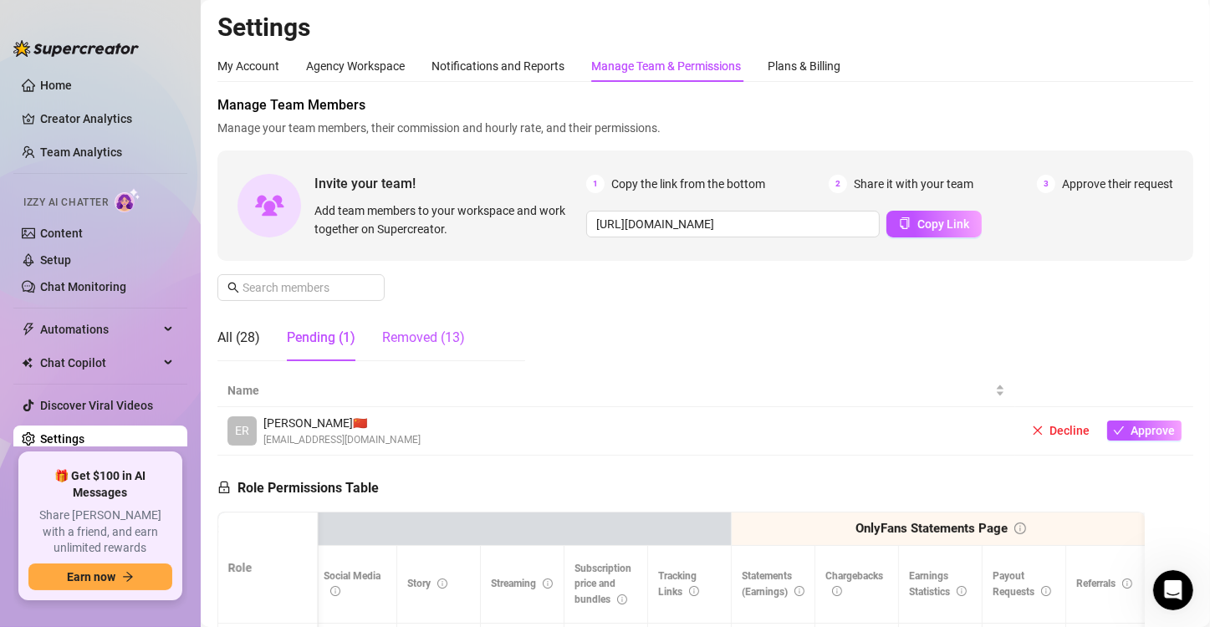
click at [417, 334] on div "Removed (13)" at bounding box center [423, 338] width 83 height 20
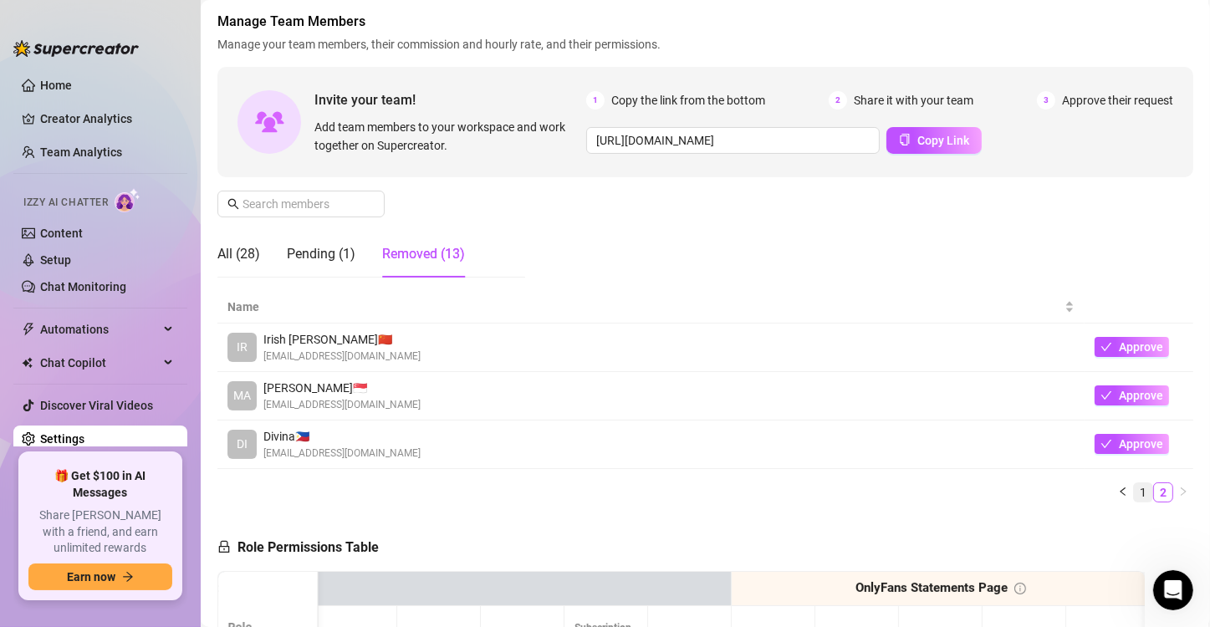
click at [1134, 494] on link "1" at bounding box center [1142, 492] width 18 height 18
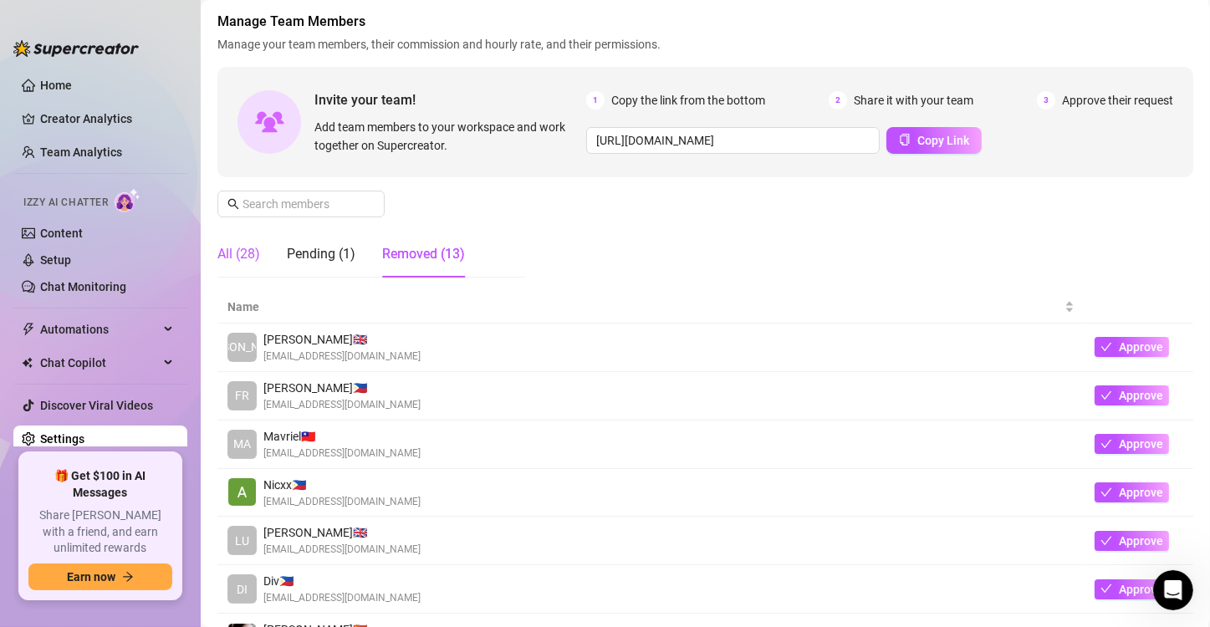
drag, startPoint x: 232, startPoint y: 256, endPoint x: 1, endPoint y: 339, distance: 245.9
click at [232, 257] on div "All (28)" at bounding box center [238, 254] width 43 height 20
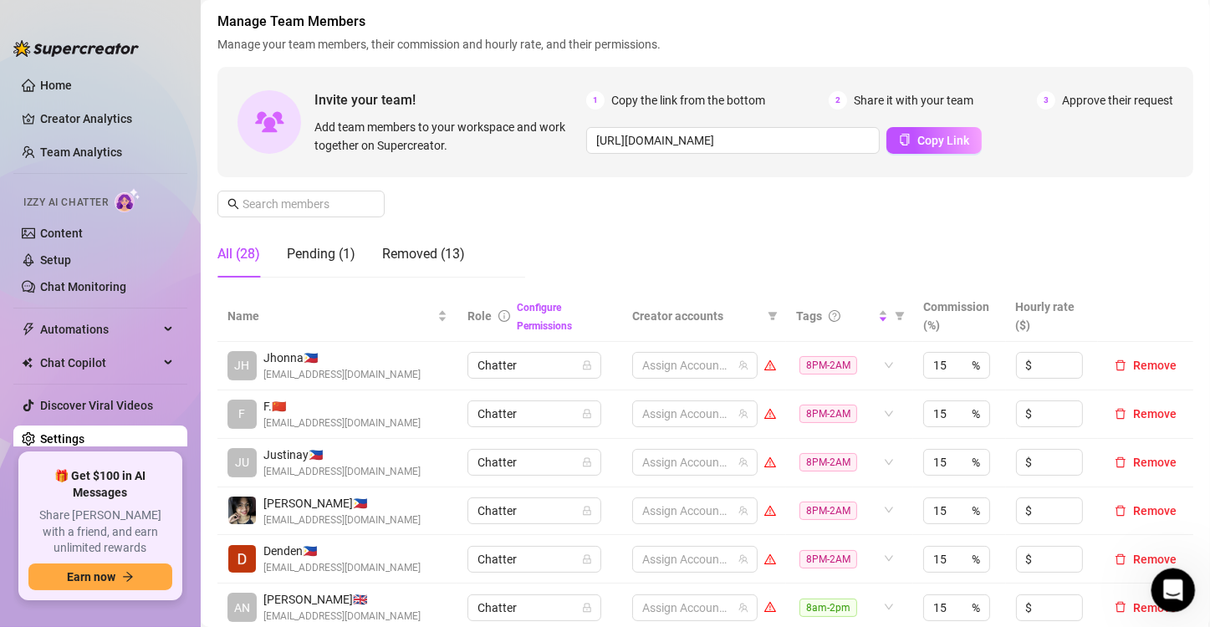
click at [1166, 588] on icon "Open Intercom Messenger" at bounding box center [1171, 588] width 28 height 28
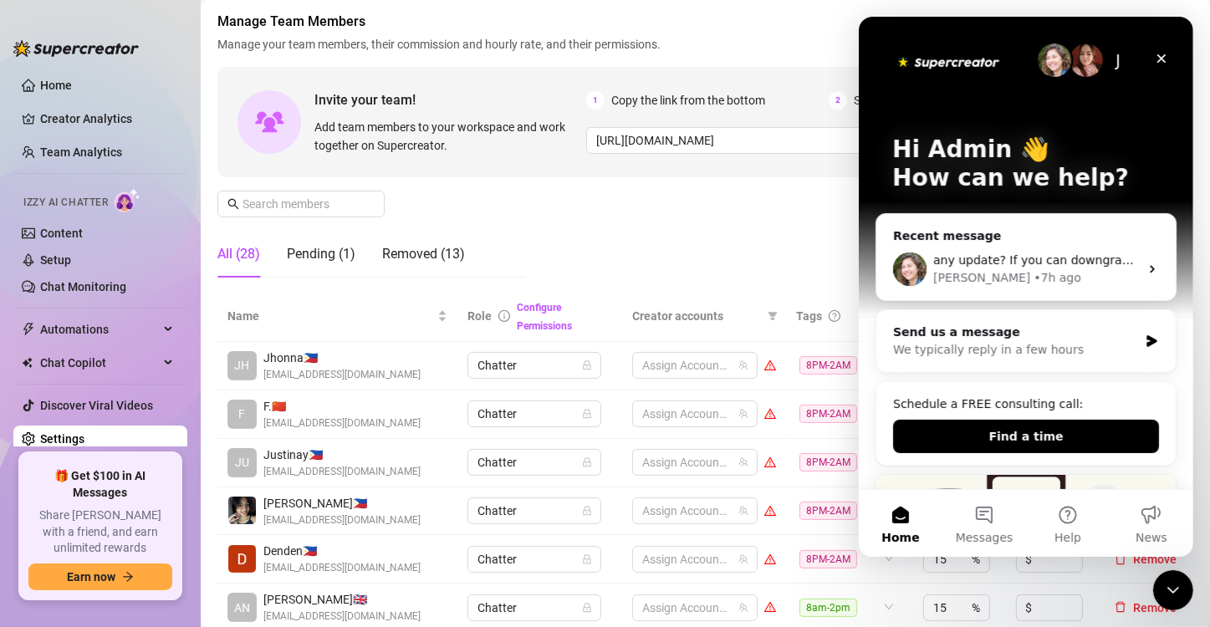
click at [743, 218] on div "Manage Team Members Manage your team members, their commission and hourly rate,…" at bounding box center [704, 151] width 975 height 279
click at [1171, 589] on icon "Close Intercom Messenger" at bounding box center [1170, 587] width 12 height 7
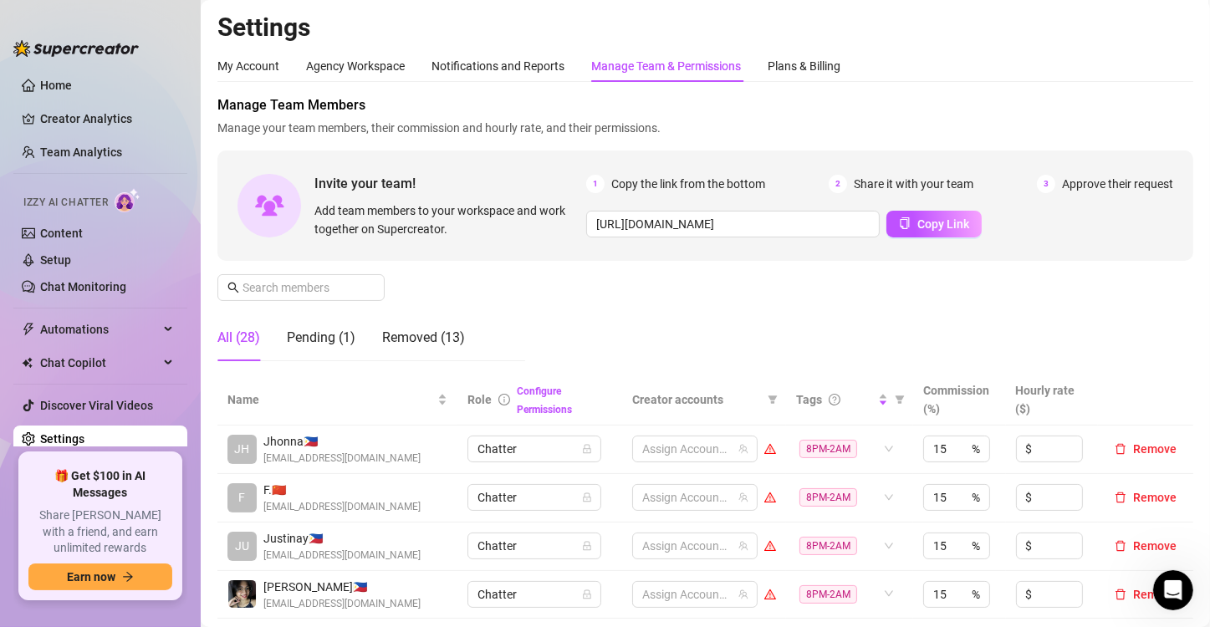
click at [507, 311] on div "Manage Team Members Manage your team members, their commission and hourly rate,…" at bounding box center [704, 234] width 975 height 279
click at [340, 337] on div "Pending (1)" at bounding box center [321, 338] width 69 height 20
